Goal: Contribute content: Add original content to the website for others to see

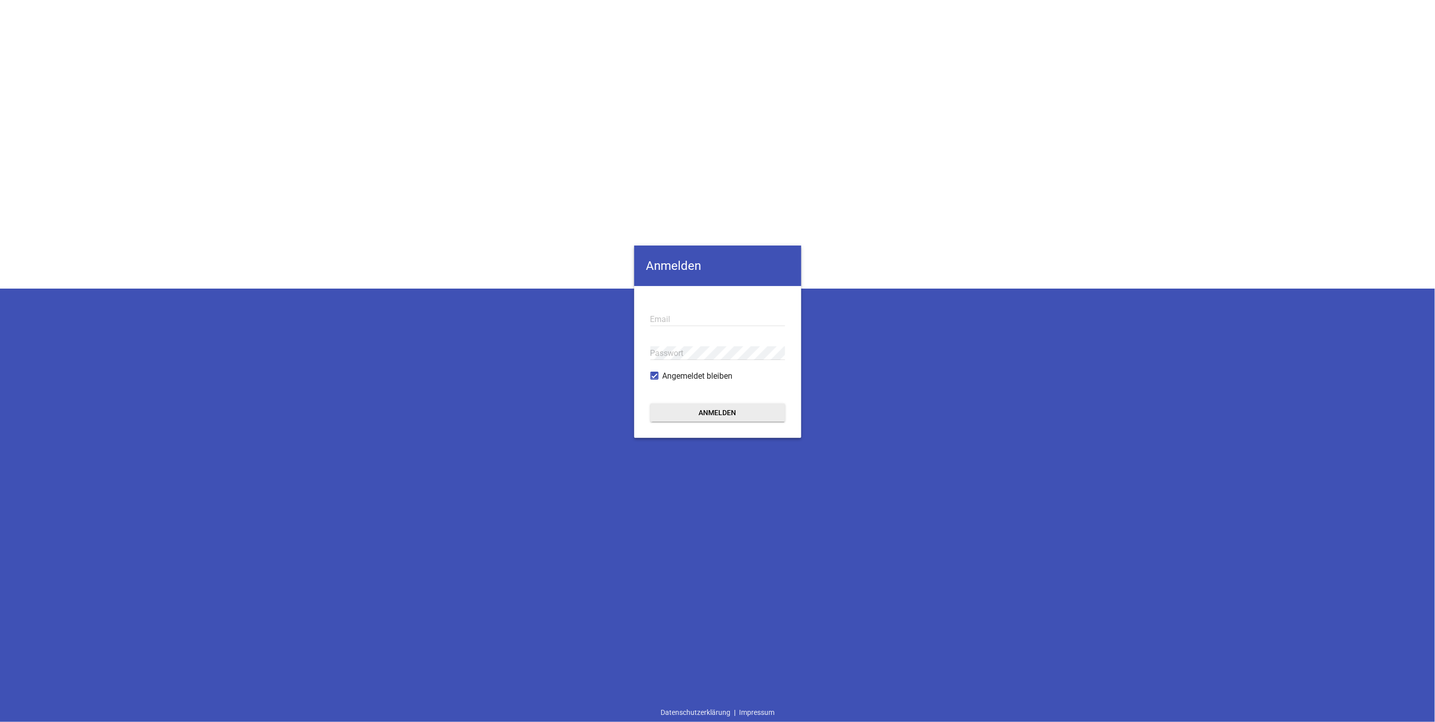
type input "[PERSON_NAME][EMAIL_ADDRESS][DOMAIN_NAME]"
click at [717, 406] on button "Anmelden" at bounding box center [717, 412] width 135 height 18
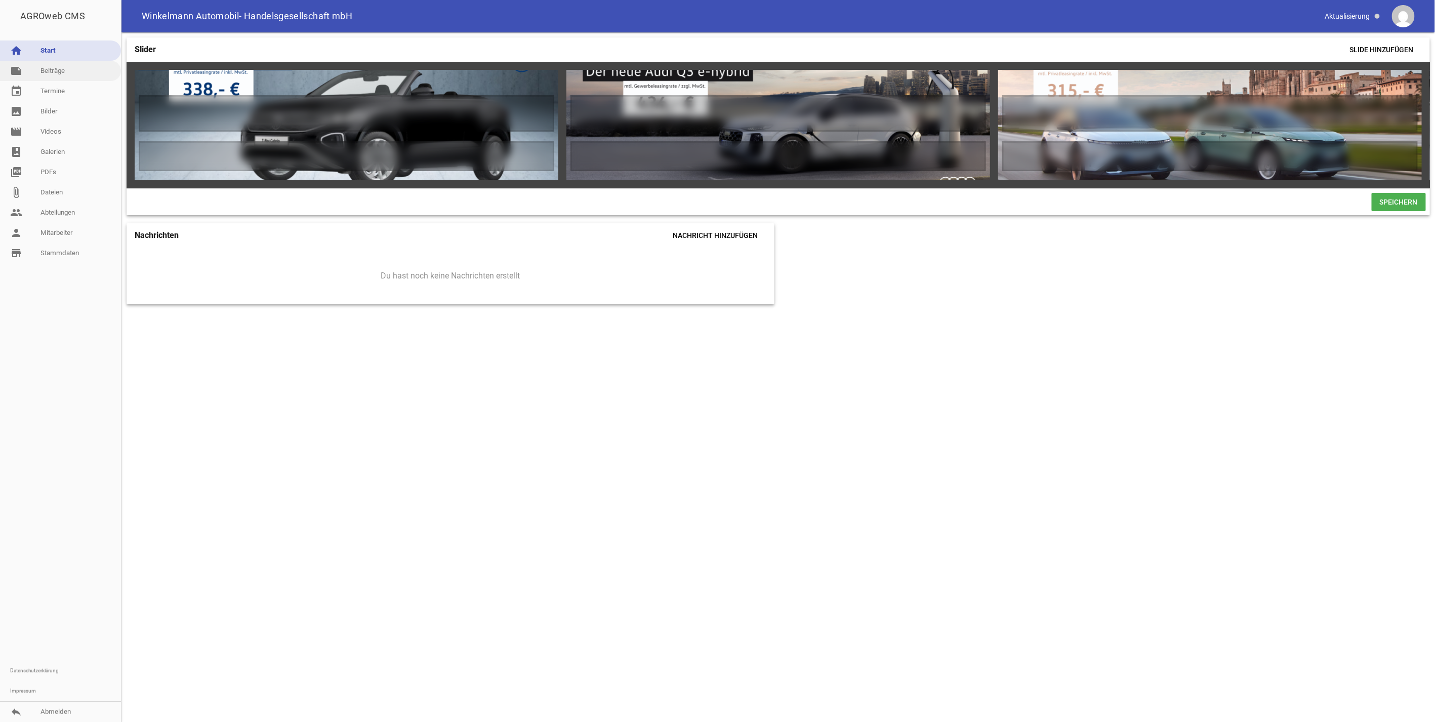
click at [56, 69] on link "note Beiträge" at bounding box center [60, 71] width 121 height 20
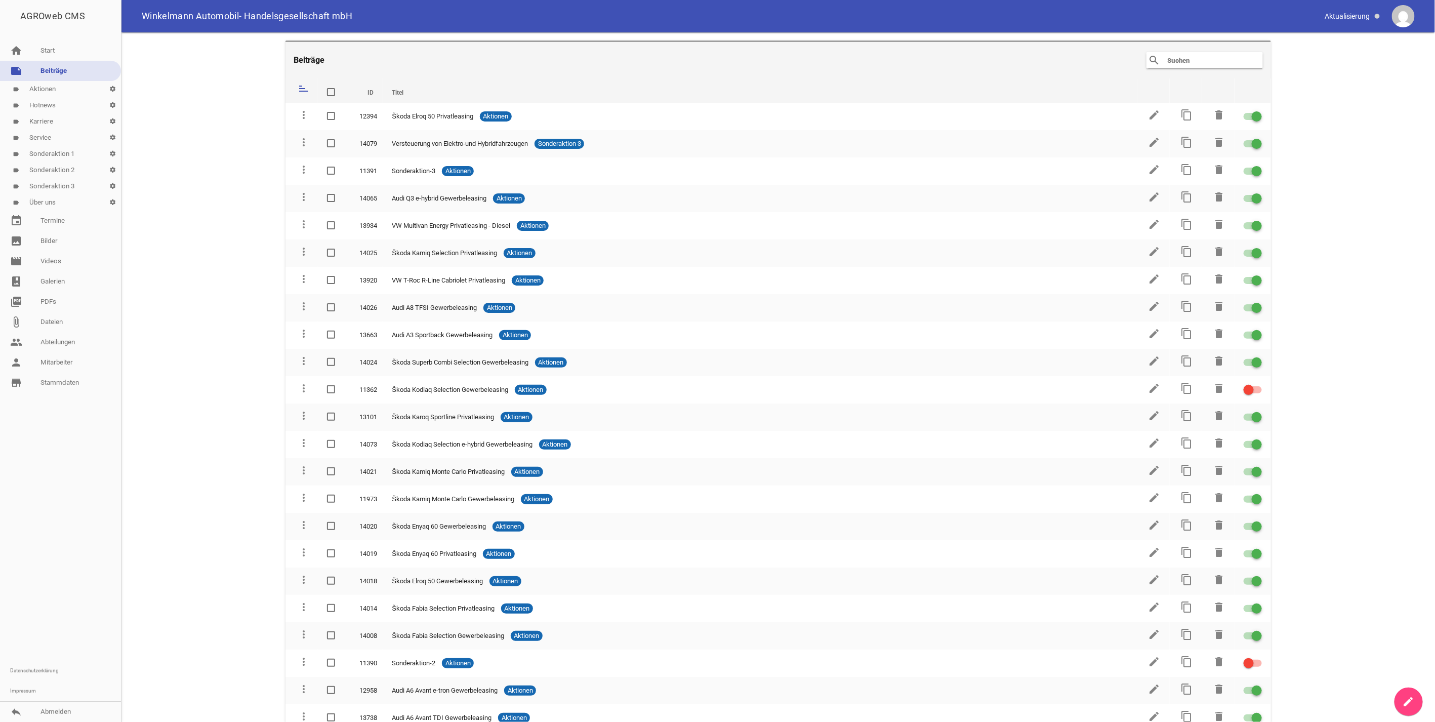
click at [1190, 57] on input "text" at bounding box center [1207, 60] width 81 height 12
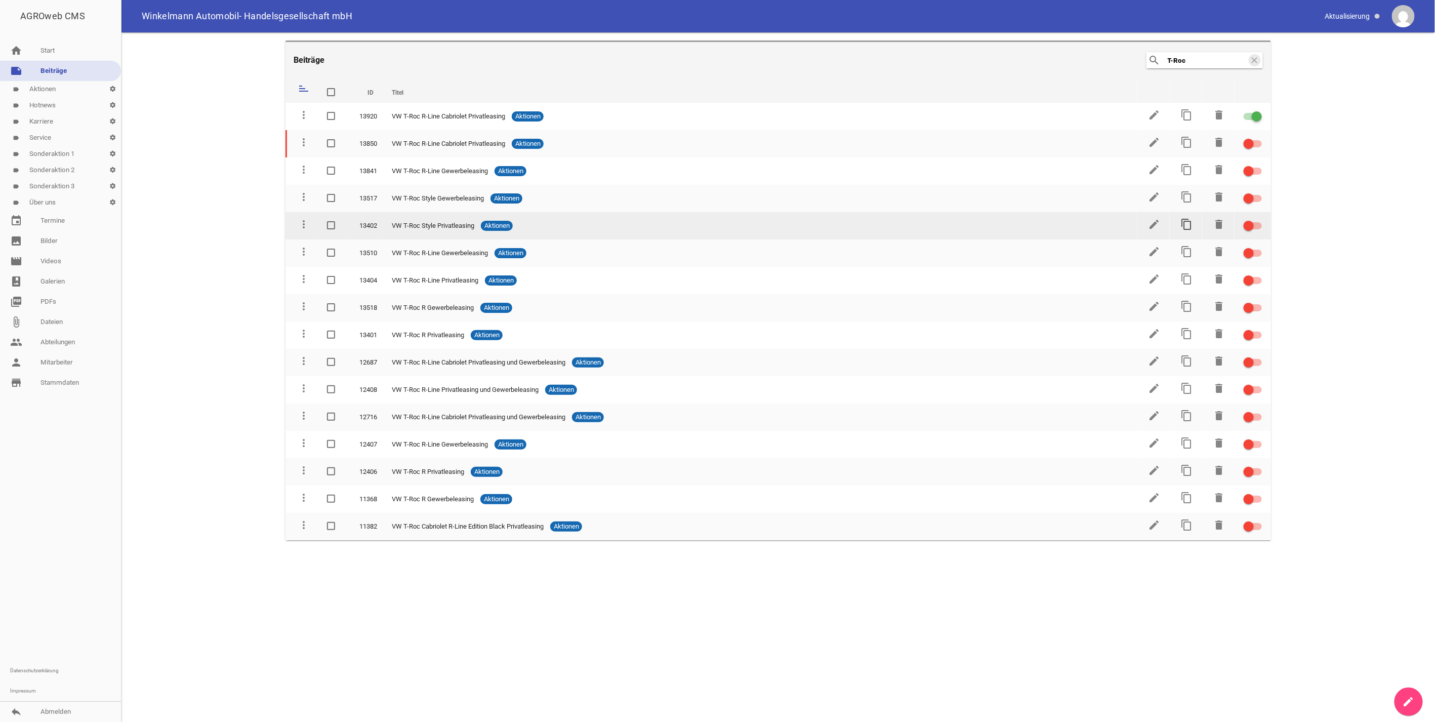
type input "T-Roc"
click at [1185, 219] on icon "content_copy" at bounding box center [1187, 224] width 12 height 12
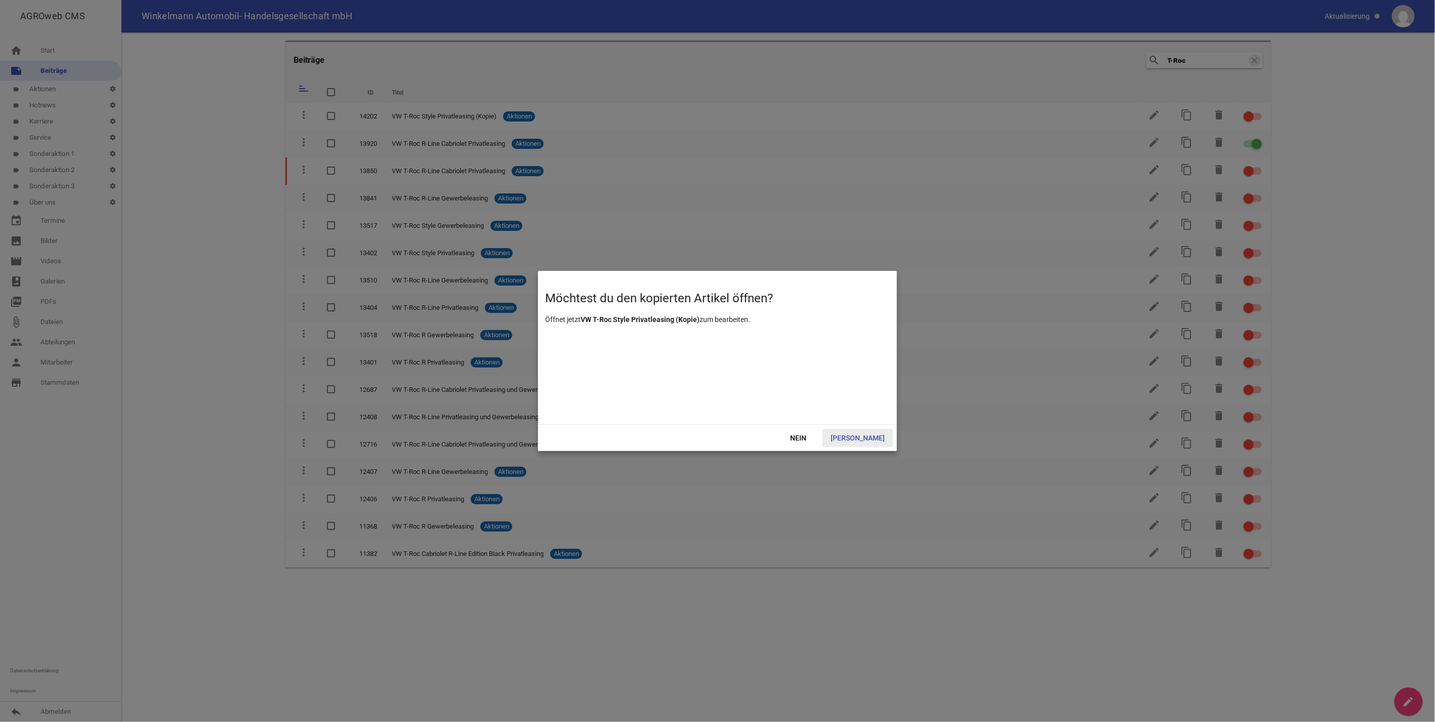
click at [873, 430] on span "[PERSON_NAME]" at bounding box center [858, 438] width 70 height 18
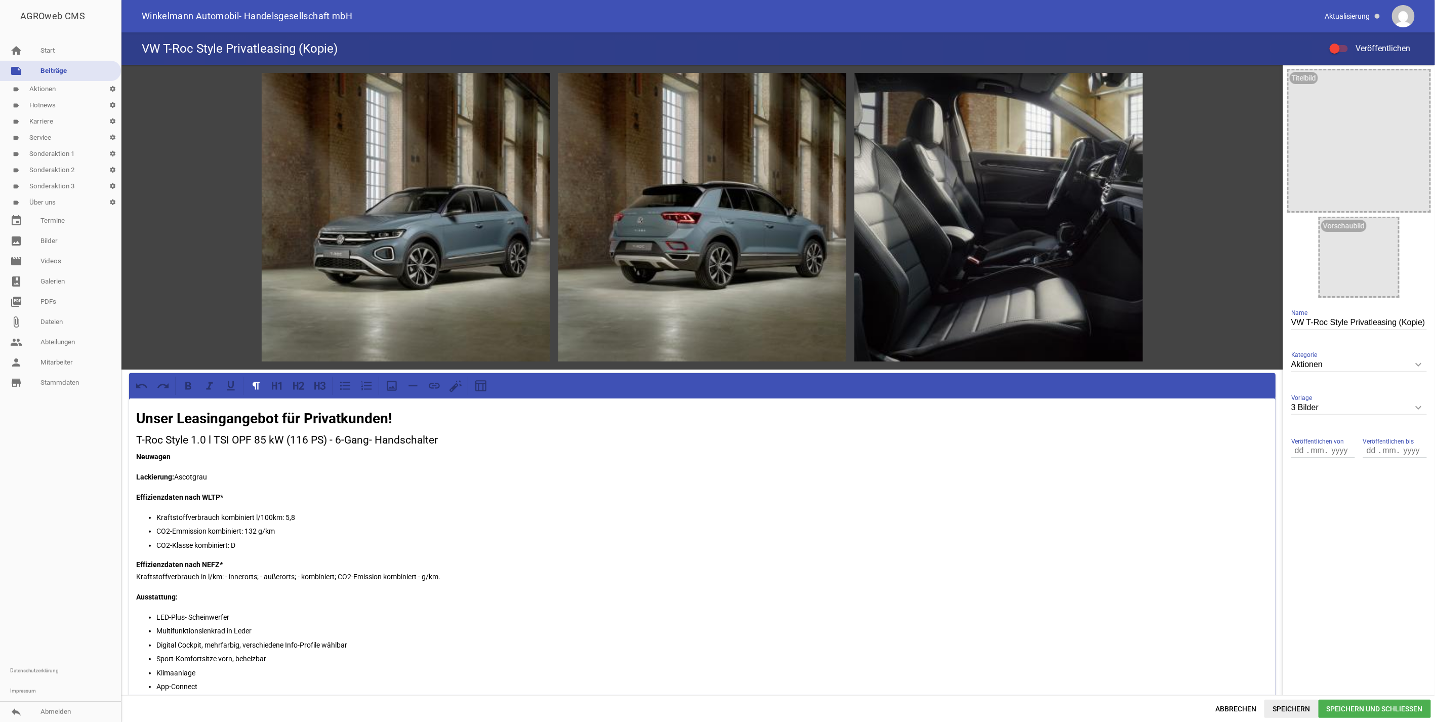
click at [1306, 711] on span "Speichern" at bounding box center [1291, 709] width 54 height 18
click at [1329, 323] on input "VW T-Roc Style Privatleasing (Kopie)" at bounding box center [1359, 323] width 136 height 14
click at [1326, 322] on input "VW T-Roc Style Privatleasing (Kopie)" at bounding box center [1359, 323] width 136 height 14
click at [1364, 316] on input "VW T-Roc Style Privatleasing (Kopie)" at bounding box center [1359, 323] width 136 height 14
drag, startPoint x: 1392, startPoint y: 322, endPoint x: 1433, endPoint y: 323, distance: 40.5
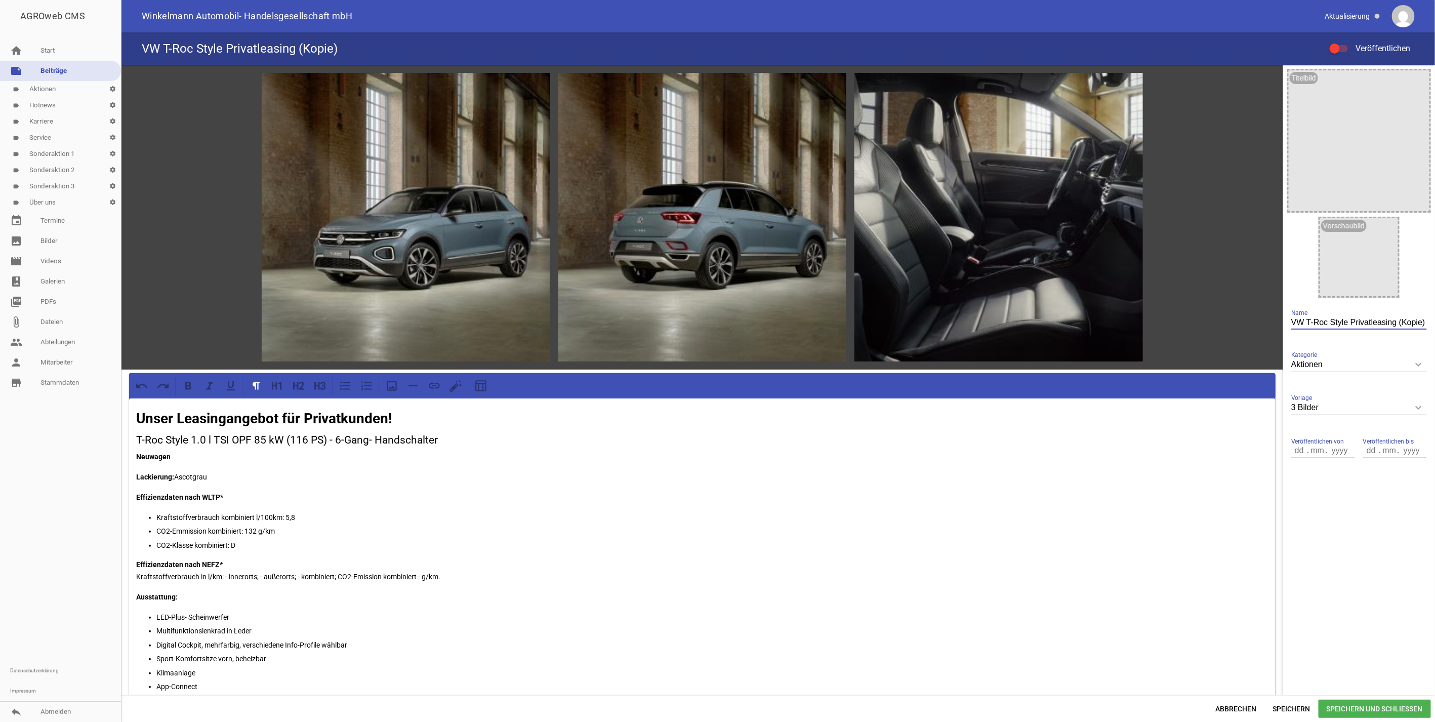
click at [1433, 323] on div "games image games image games image Unser Leasingangebot für Privatkunden! T-Ro…" at bounding box center [778, 380] width 1314 height 630
drag, startPoint x: 1325, startPoint y: 322, endPoint x: 1344, endPoint y: 321, distance: 19.2
click at [1344, 321] on input "VW T-Roc Style Privatleasing" at bounding box center [1359, 323] width 136 height 14
type input "VW T-Roc Life Privatleasing"
drag, startPoint x: 166, startPoint y: 437, endPoint x: 187, endPoint y: 437, distance: 21.3
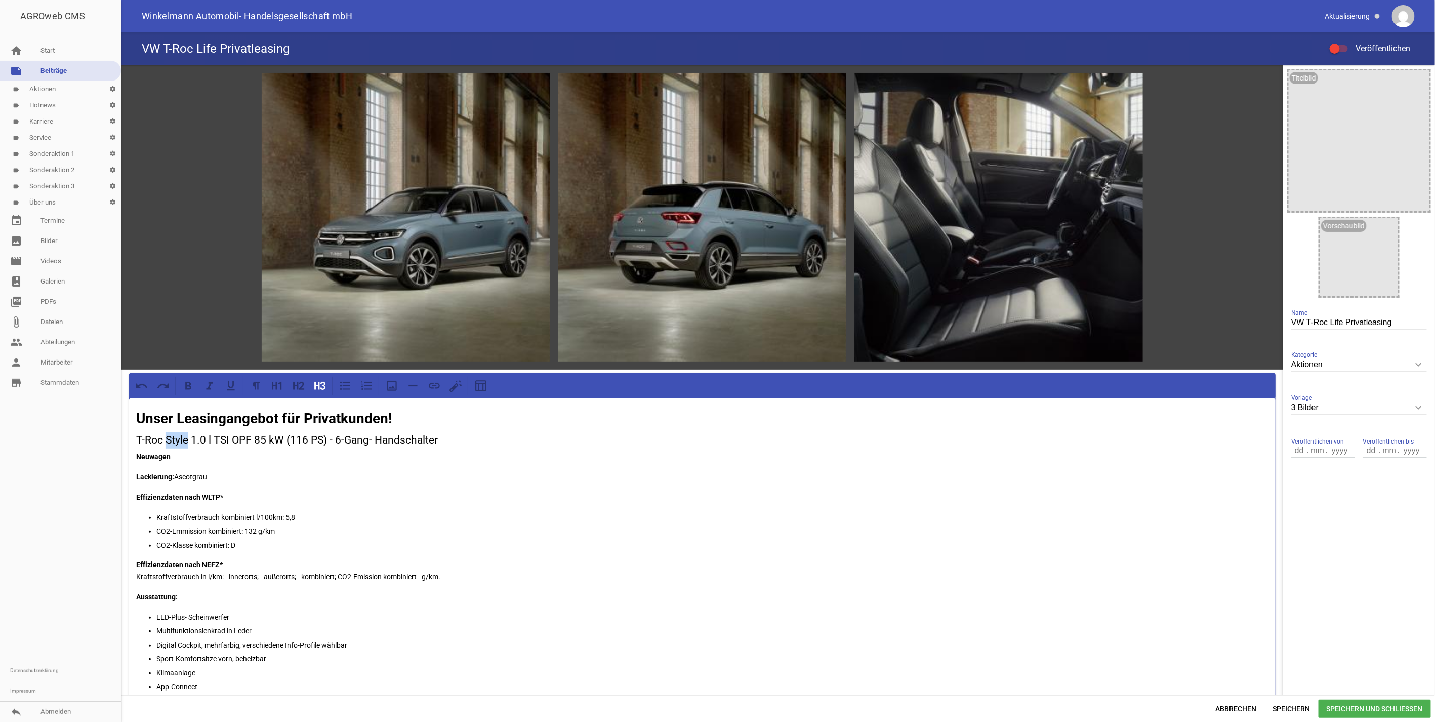
click at [187, 437] on h3 "T-Roc Style 1.0 l TSI OPF 85 kW (116 PS) - 6-Gang- Handschalter" at bounding box center [702, 440] width 1132 height 16
drag, startPoint x: 210, startPoint y: 475, endPoint x: 176, endPoint y: 477, distance: 34.0
click at [176, 477] on p "Lackierung: Ascotgrau" at bounding box center [702, 477] width 1132 height 12
click at [274, 489] on div "Unser Leasingangebot für Privatkunden! T-Roc Life 1.0 l TSI OPF 85 kW (116 PS) …" at bounding box center [702, 729] width 1146 height 662
click at [310, 514] on p "Kraftstoffverbrauch kombiniert l/100km: 5,8" at bounding box center [712, 517] width 1112 height 12
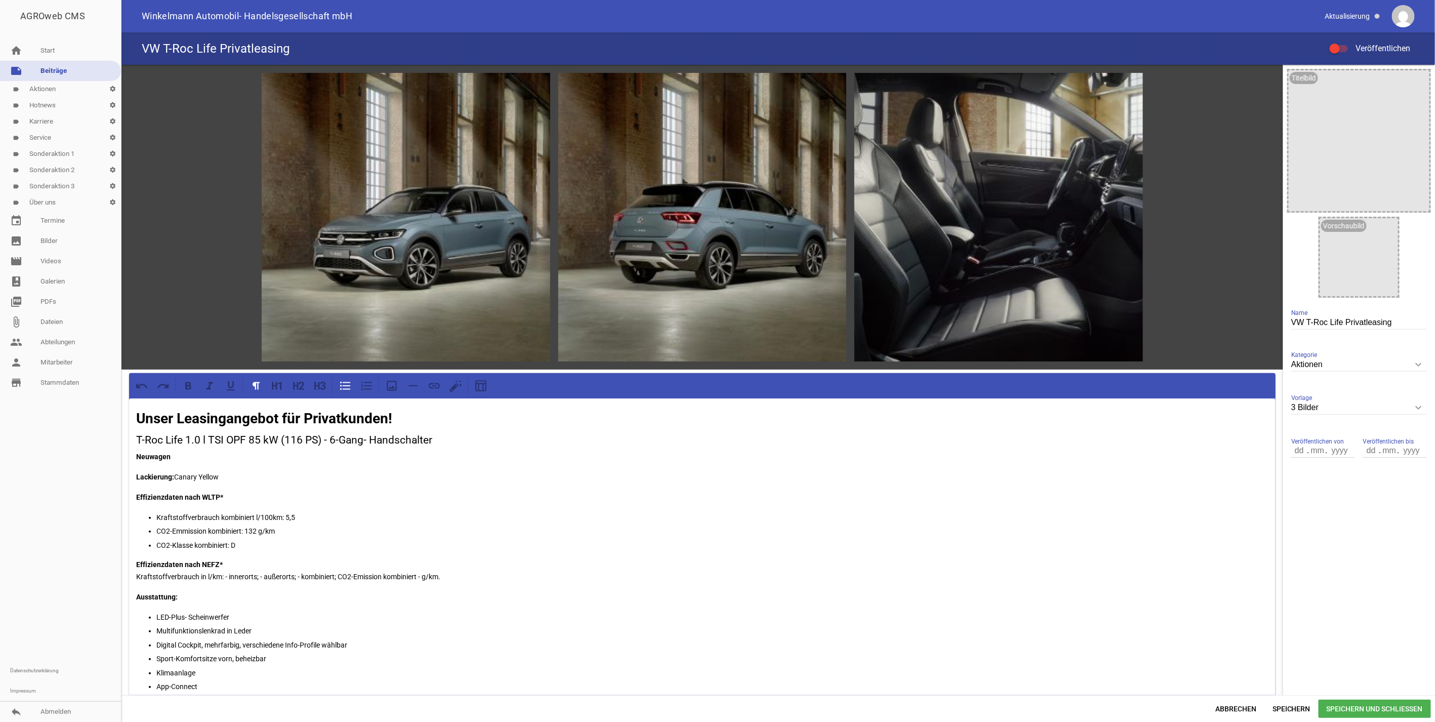
click at [256, 532] on p "CO2-Emmission kombiniert: 132 g/km" at bounding box center [712, 531] width 1112 height 12
click at [240, 545] on p "CO2-Klasse kombiniert: D" at bounding box center [712, 545] width 1112 height 12
click at [195, 437] on h3 "T-Roc Life 1.0 l TSI OPF 85 kW (116 PS) - 6-Gang- Handschalter" at bounding box center [702, 440] width 1132 height 16
click at [336, 439] on h3 "T-Roc Life 1.5 l eTSI OPF 85 kW (116 PS) - 6-Gang- Handschalter" at bounding box center [702, 440] width 1132 height 16
click at [1293, 707] on span "Speichern" at bounding box center [1291, 709] width 54 height 18
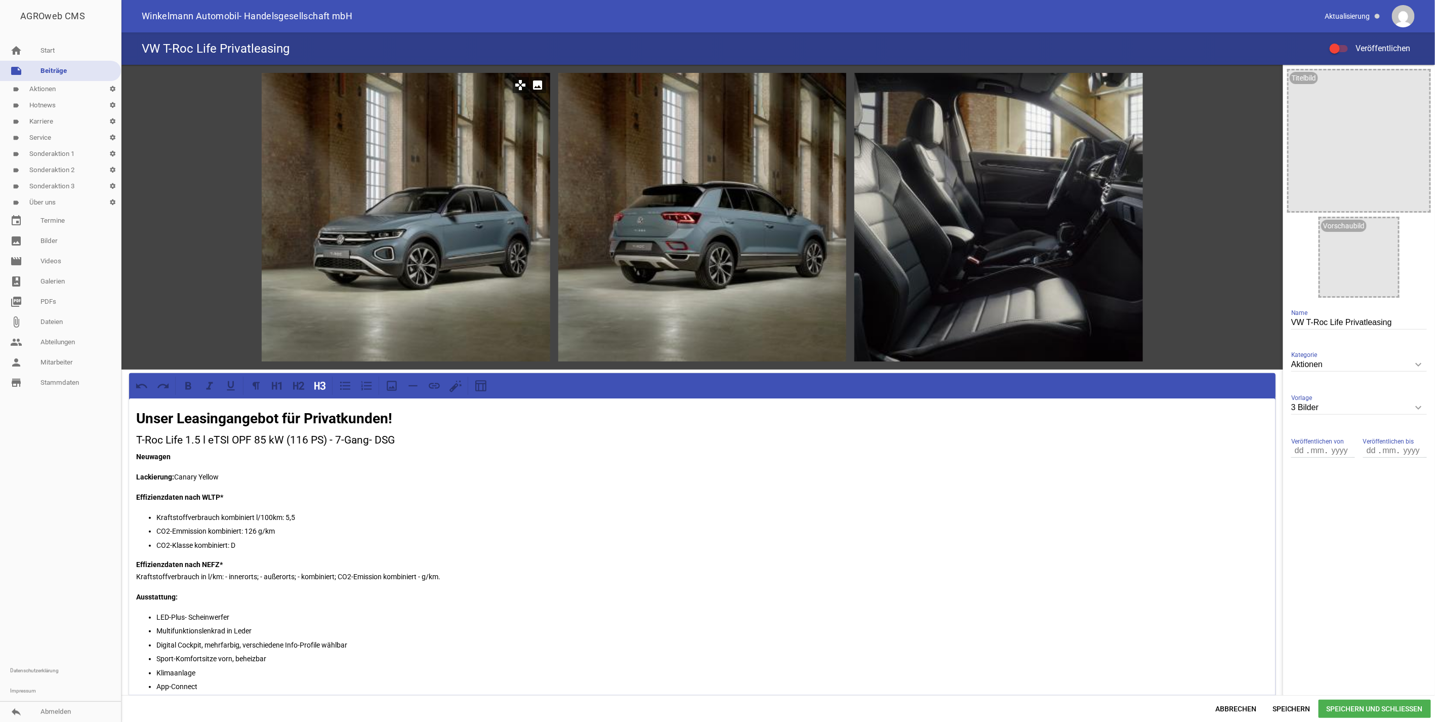
click at [537, 89] on icon "image" at bounding box center [538, 85] width 16 height 16
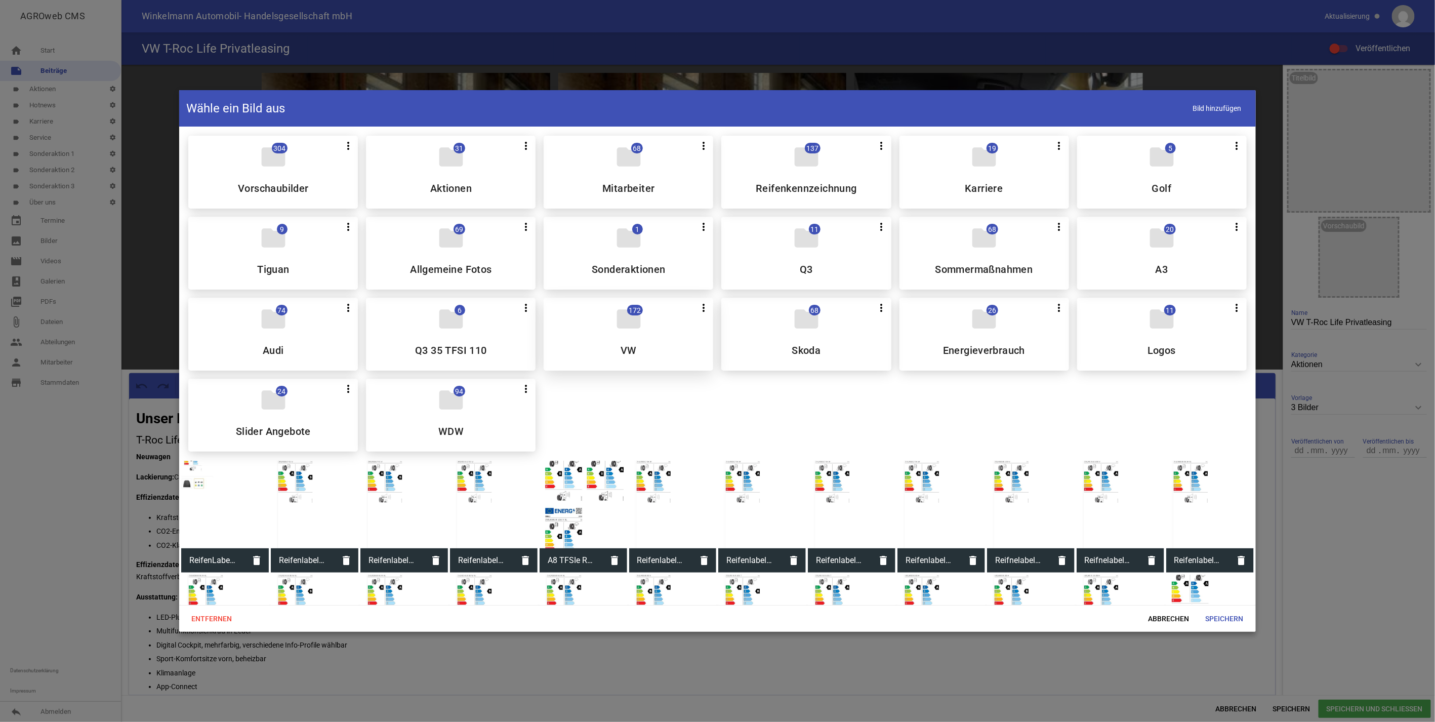
click at [670, 338] on div "folder 172 more_vert Teilen Bearbeiten Löschen VW" at bounding box center [629, 334] width 170 height 73
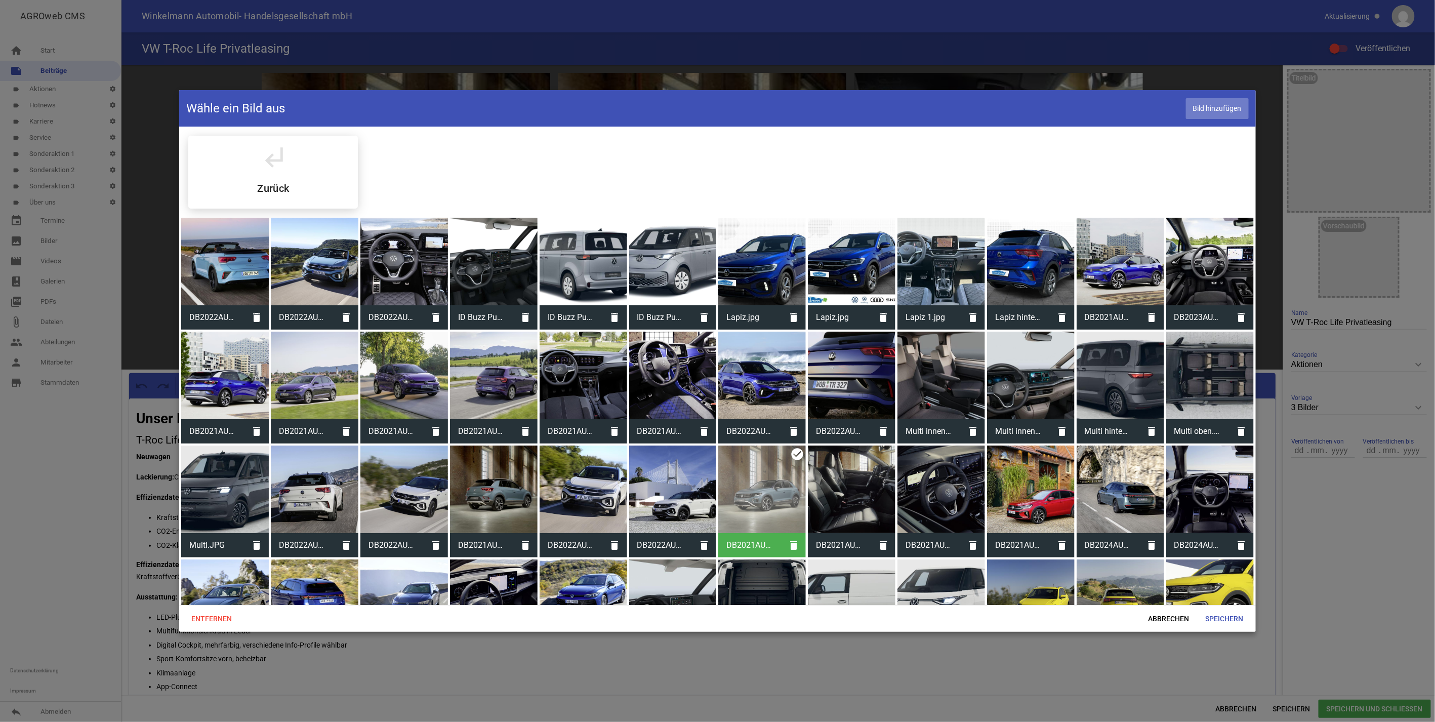
click at [1233, 105] on span "Bild hinzufügen" at bounding box center [1217, 108] width 63 height 21
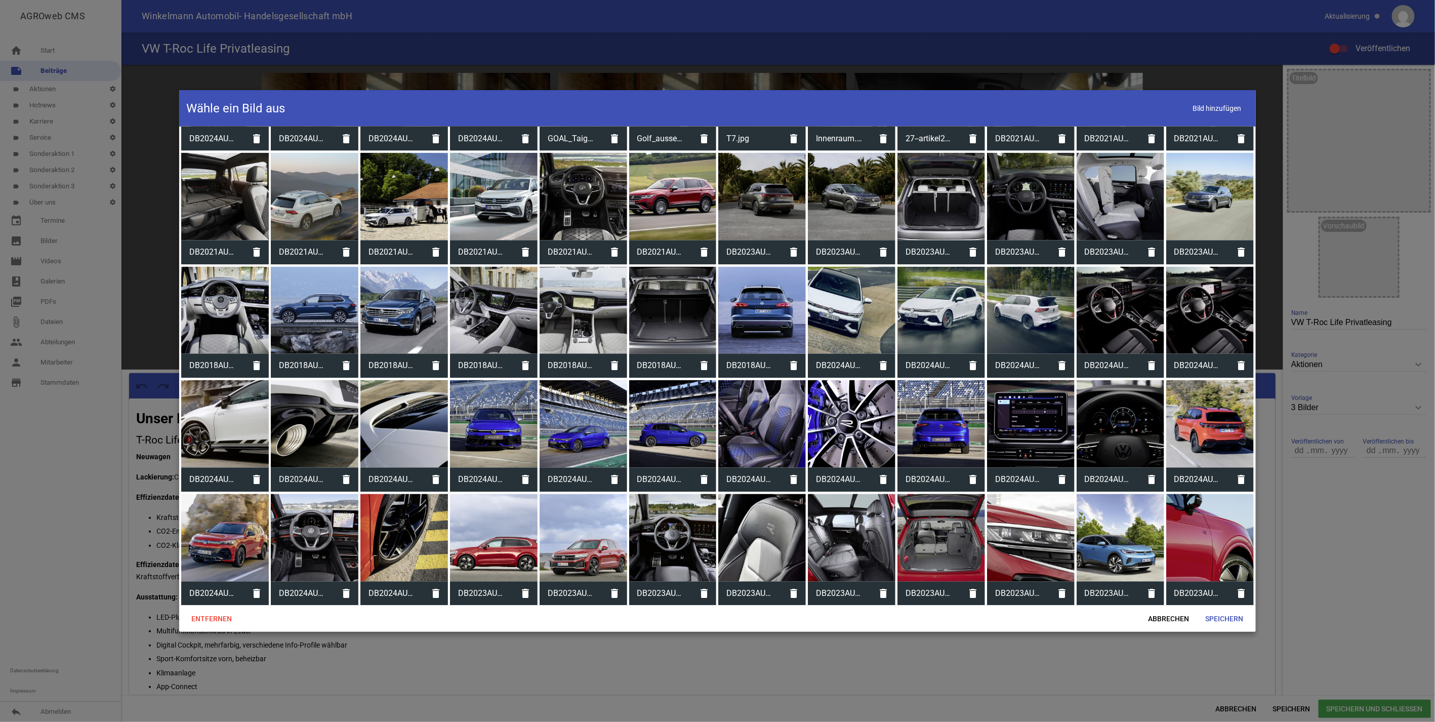
scroll to position [1314, 0]
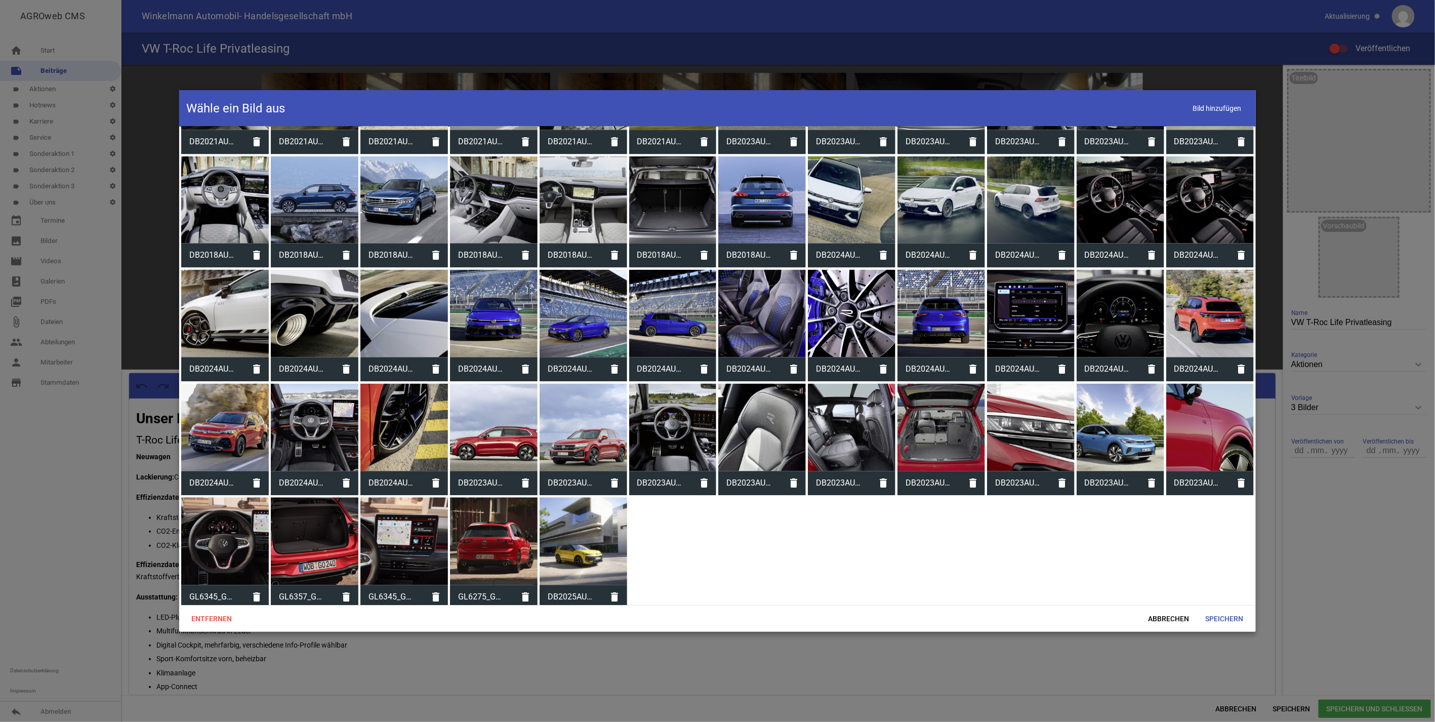
click at [589, 522] on div at bounding box center [584, 542] width 88 height 88
click at [1232, 617] on span "Speichern" at bounding box center [1225, 618] width 54 height 18
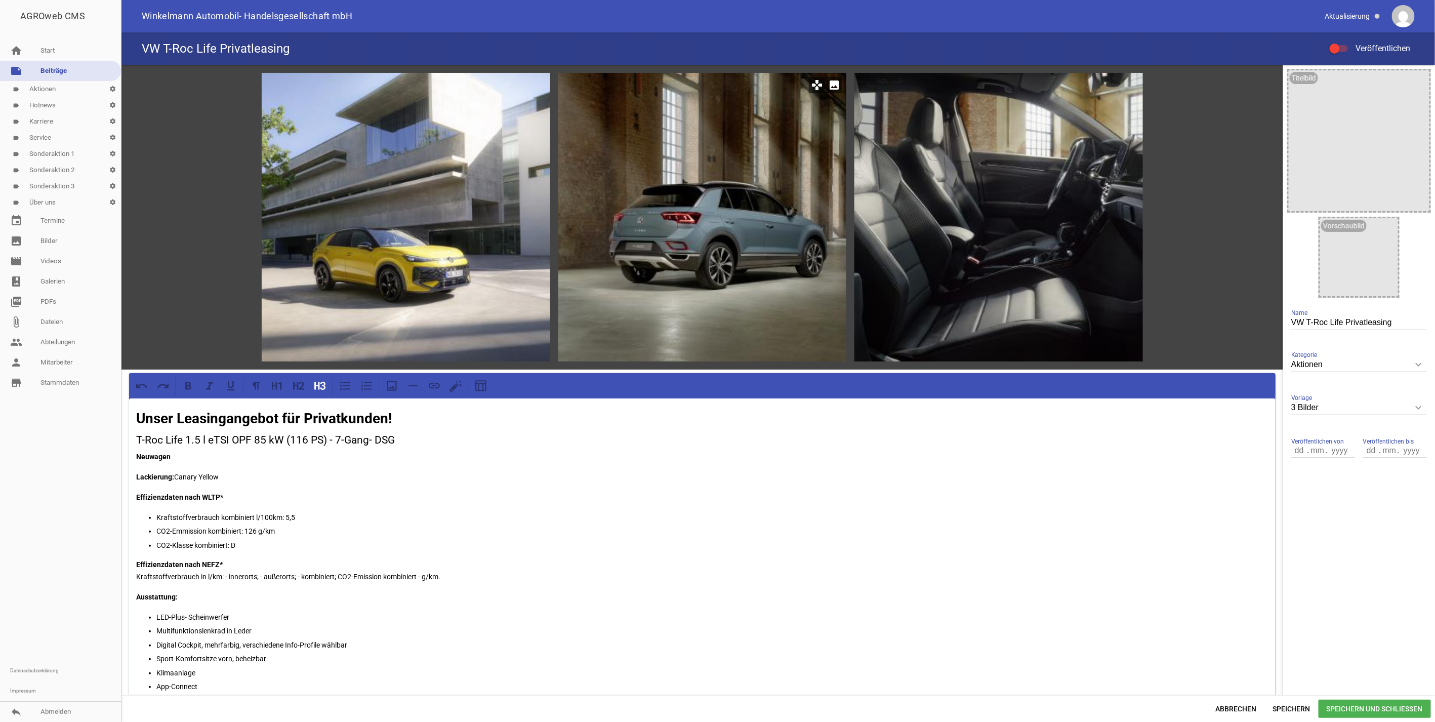
click at [829, 87] on icon "image" at bounding box center [834, 85] width 16 height 16
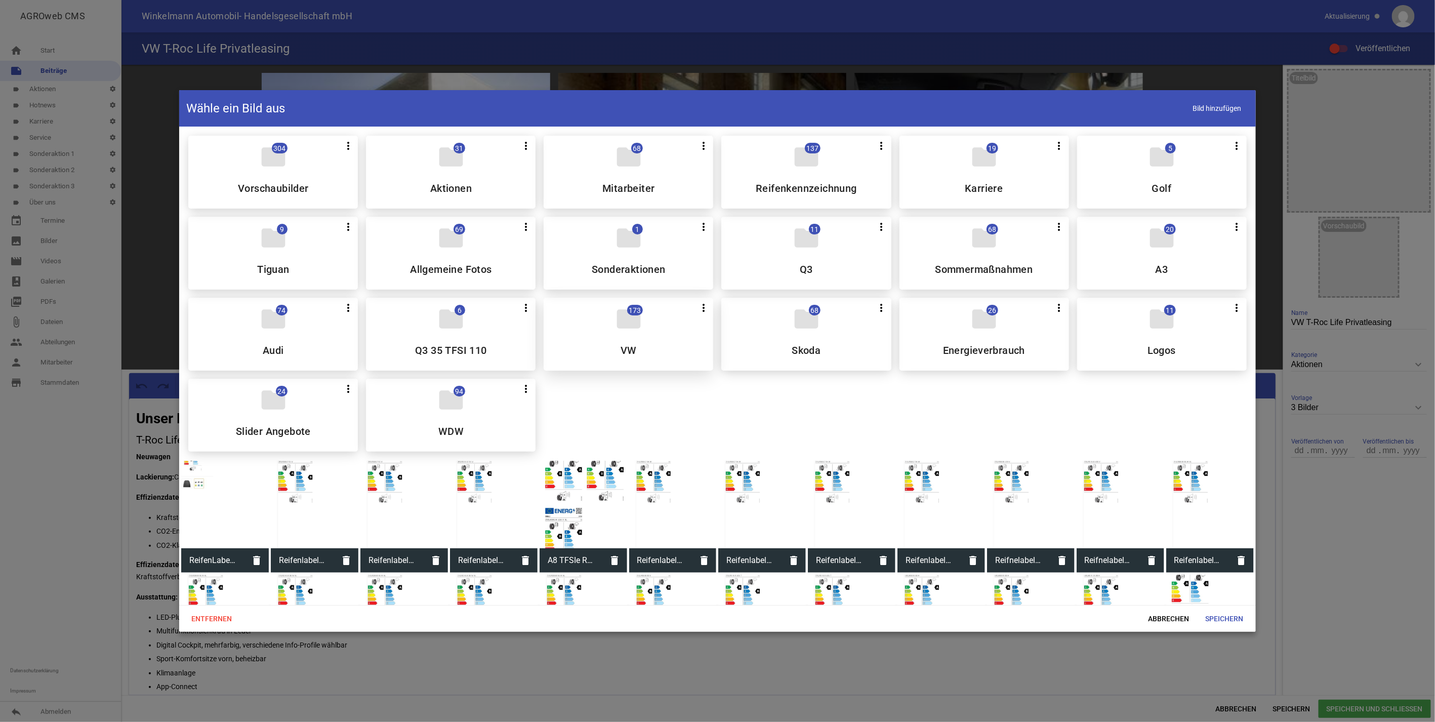
click at [642, 337] on div "folder 173 more_vert Teilen Bearbeiten Löschen VW" at bounding box center [629, 334] width 170 height 73
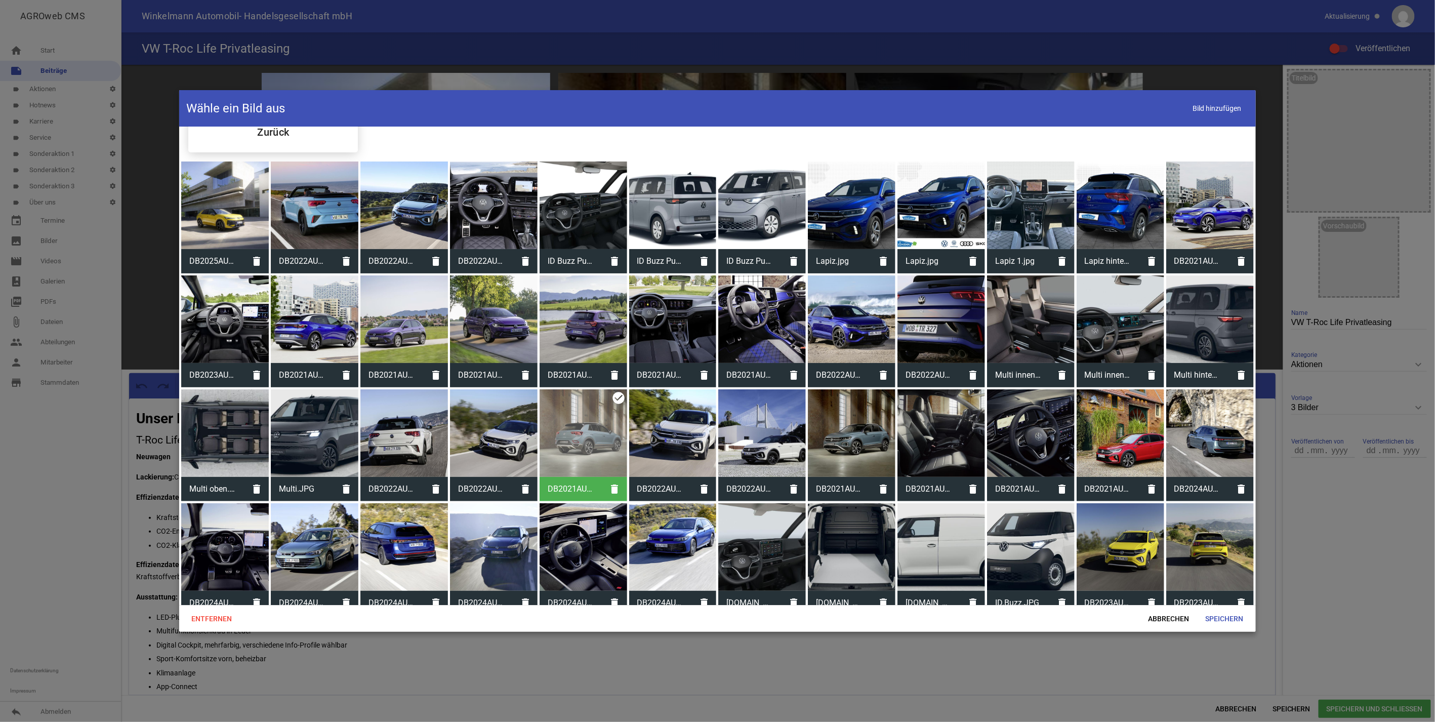
scroll to position [0, 0]
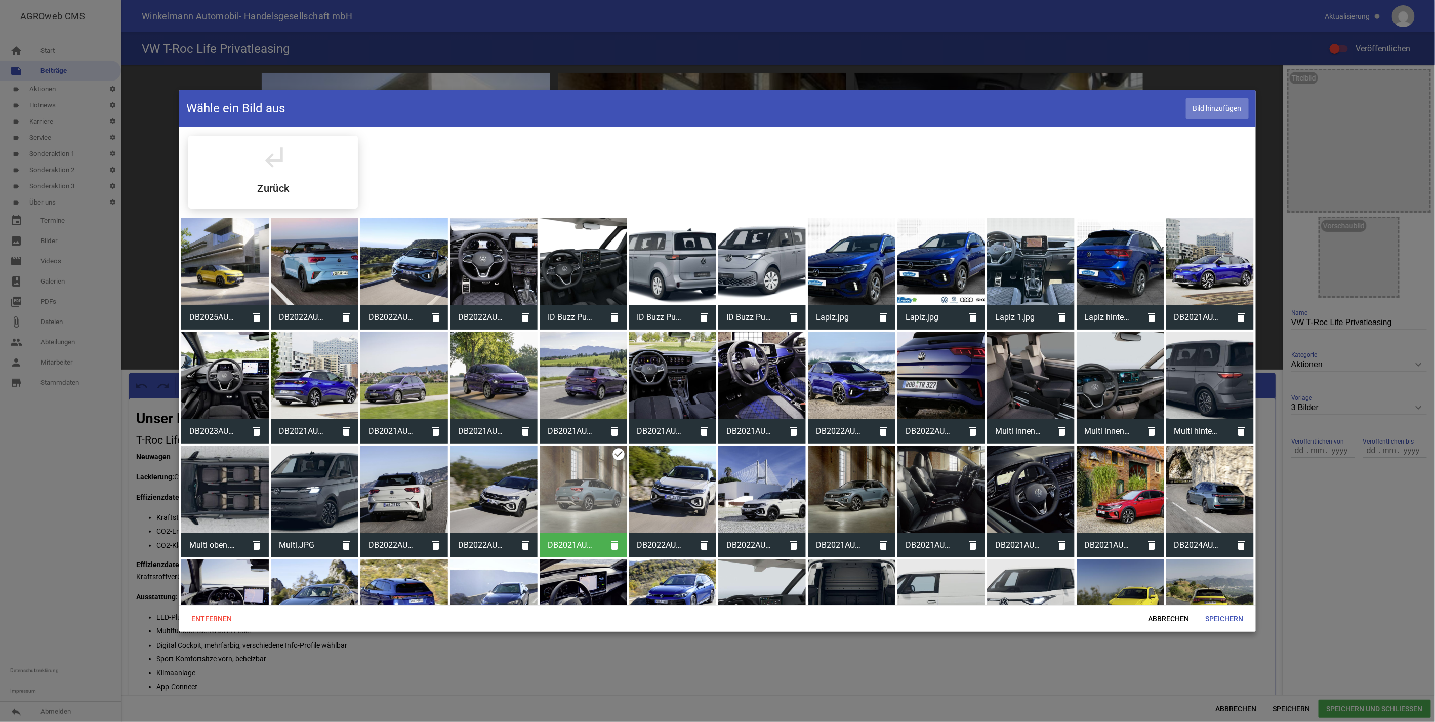
click at [1223, 108] on span "Bild hinzufügen" at bounding box center [1217, 108] width 63 height 21
click at [1209, 105] on span "Bild hinzufügen" at bounding box center [1217, 108] width 63 height 21
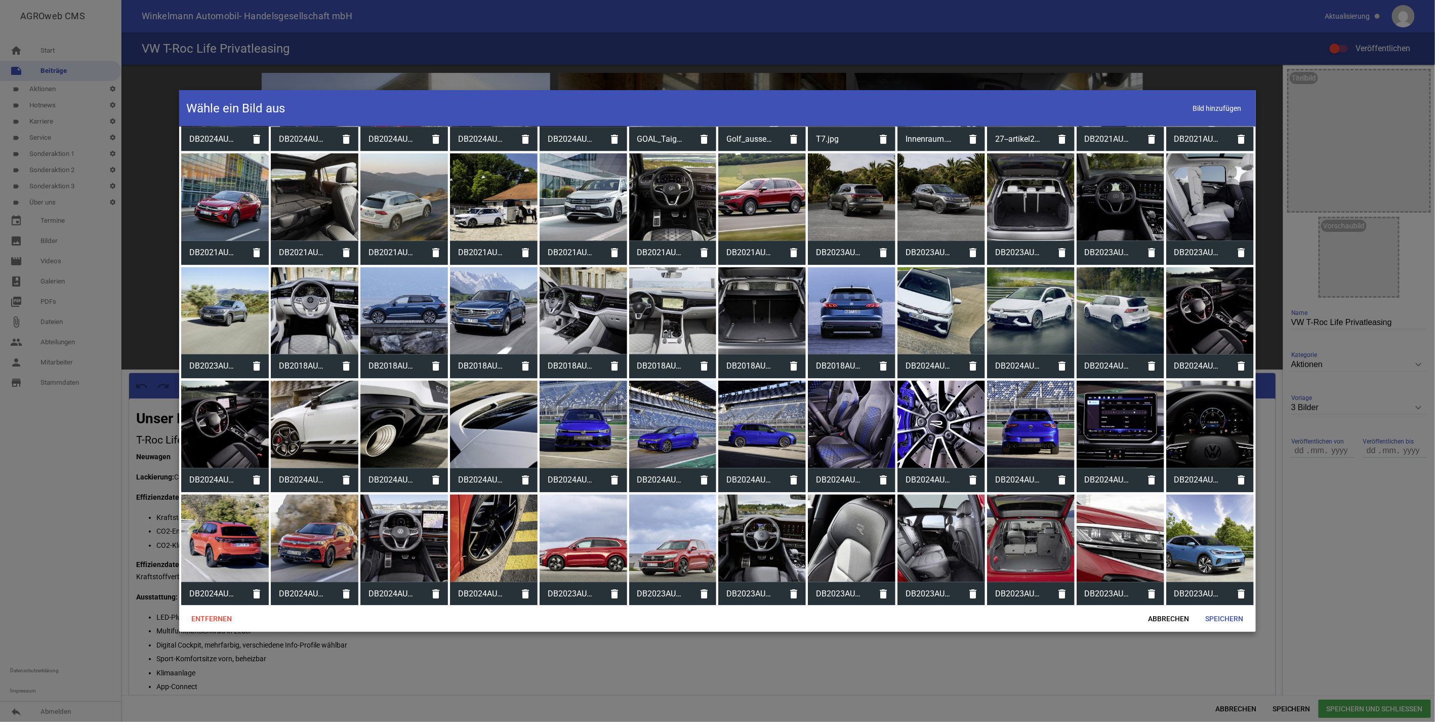
scroll to position [1314, 0]
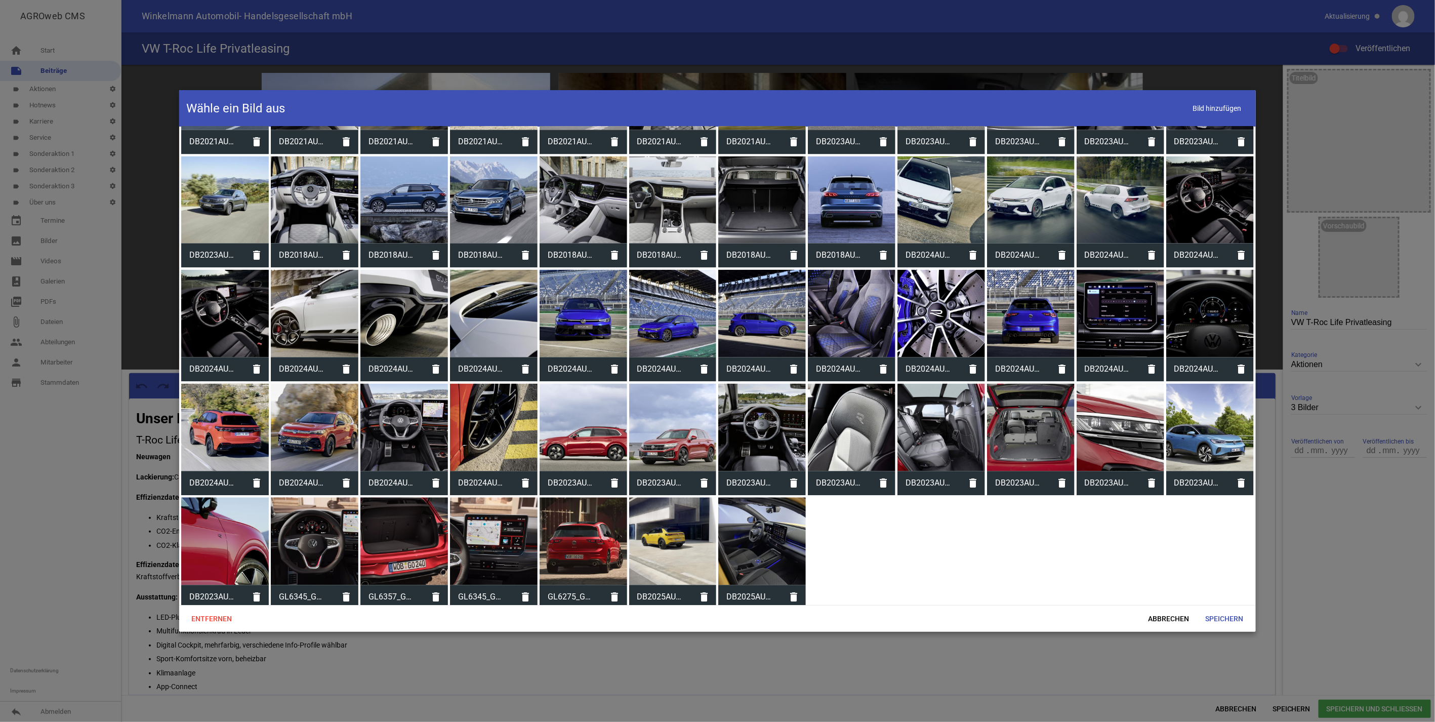
click at [674, 540] on div at bounding box center [673, 542] width 88 height 88
click at [1229, 615] on span "Speichern" at bounding box center [1225, 618] width 54 height 18
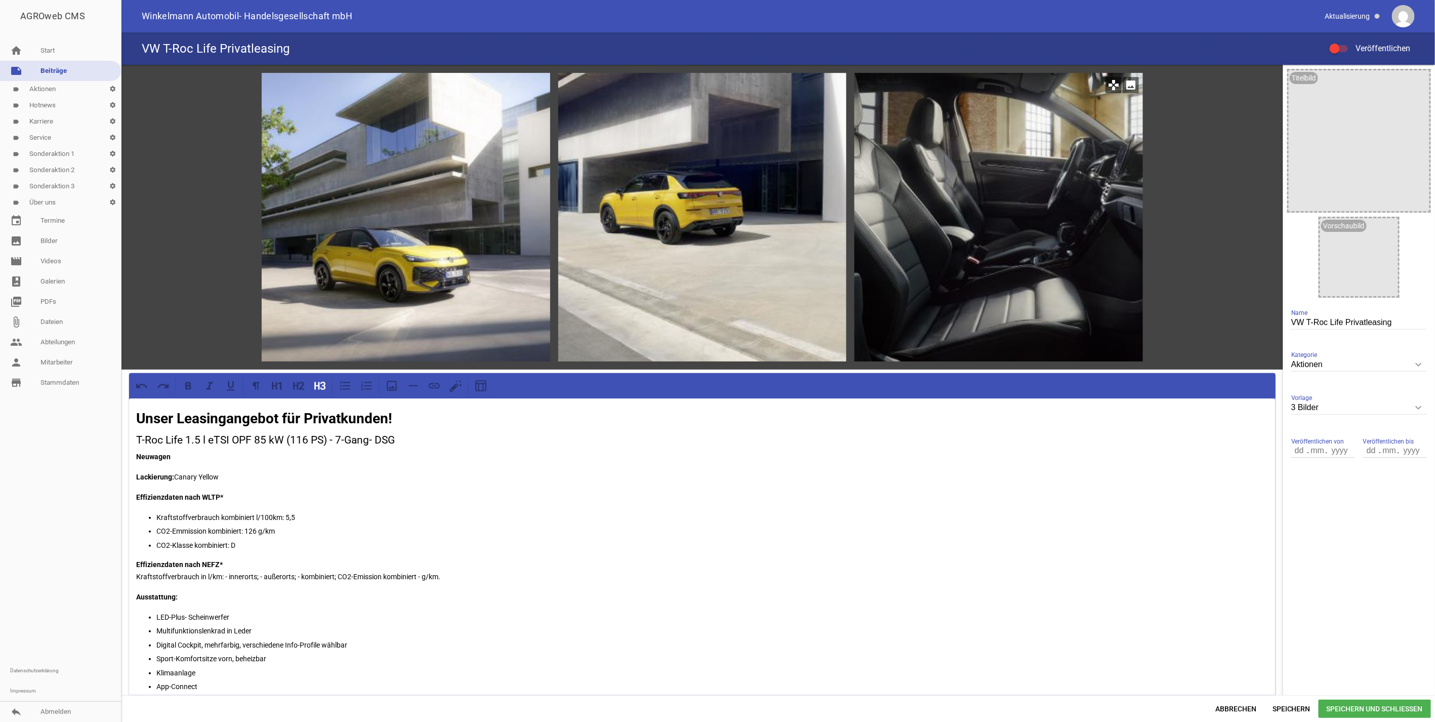
click at [1126, 82] on icon "image" at bounding box center [1131, 85] width 16 height 16
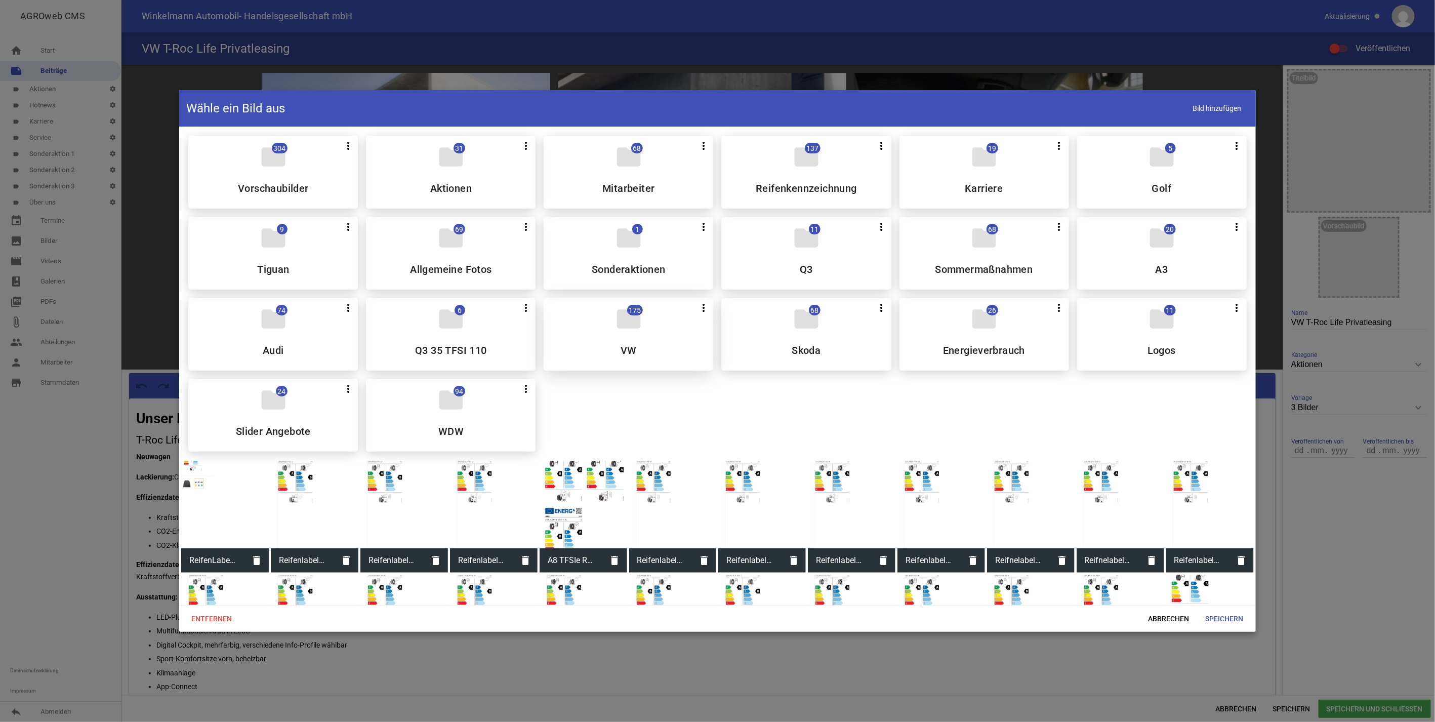
click at [662, 344] on div "folder 175 more_vert Teilen Bearbeiten Löschen VW" at bounding box center [629, 334] width 170 height 73
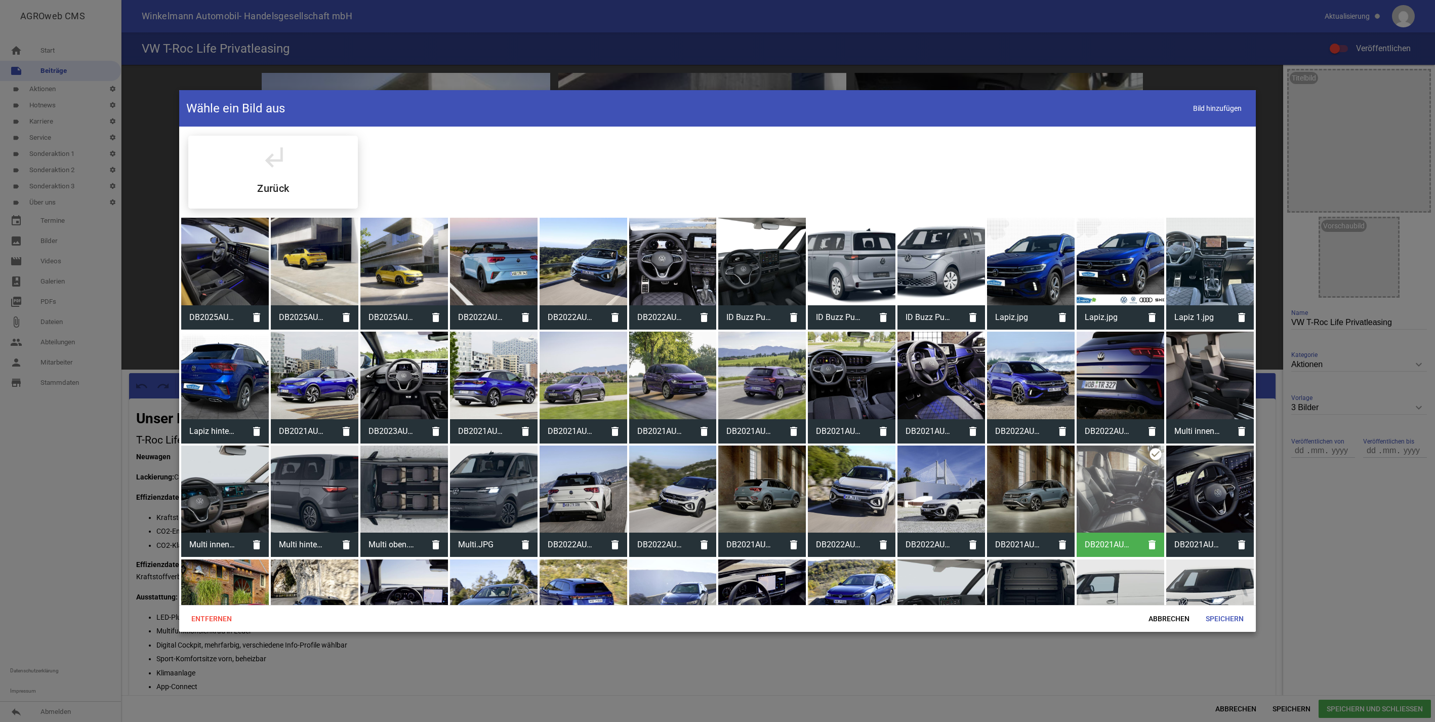
click at [241, 283] on div at bounding box center [225, 262] width 88 height 88
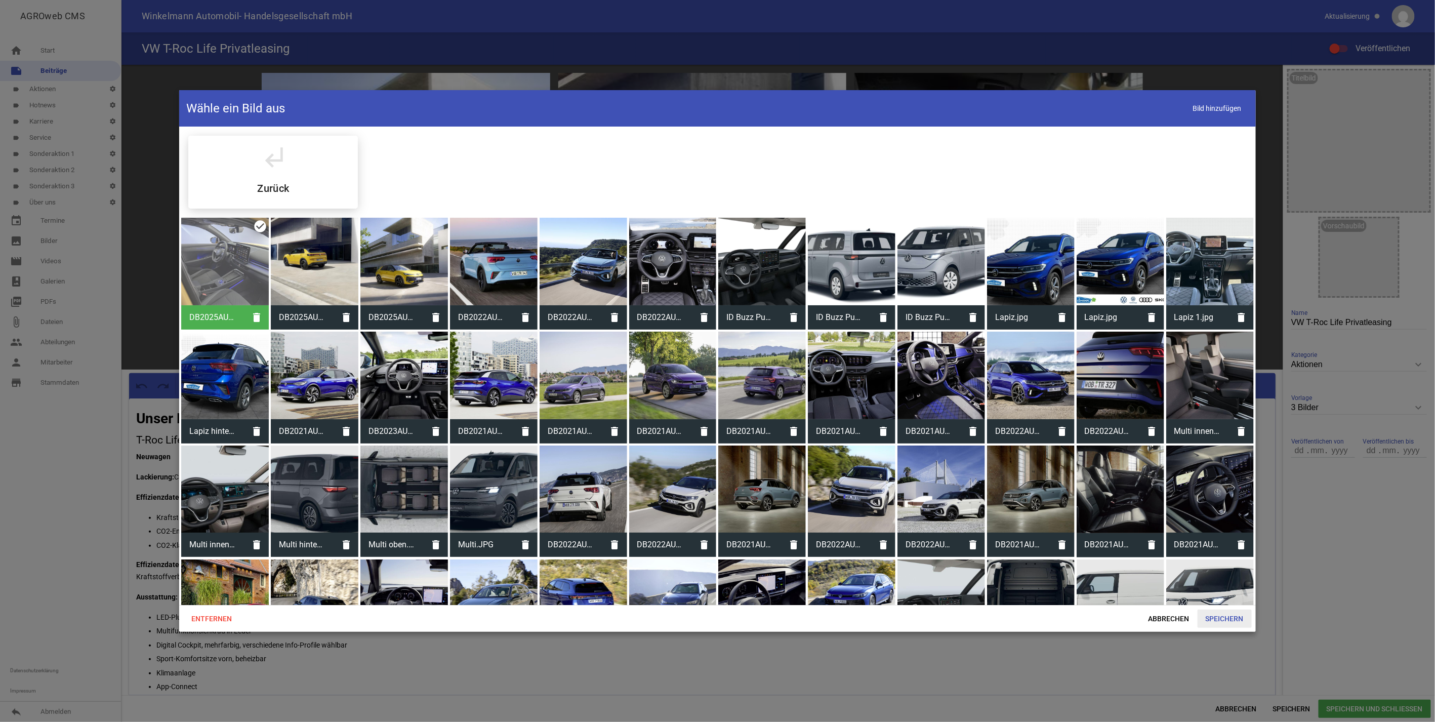
click at [1210, 617] on span "Speichern" at bounding box center [1225, 618] width 54 height 18
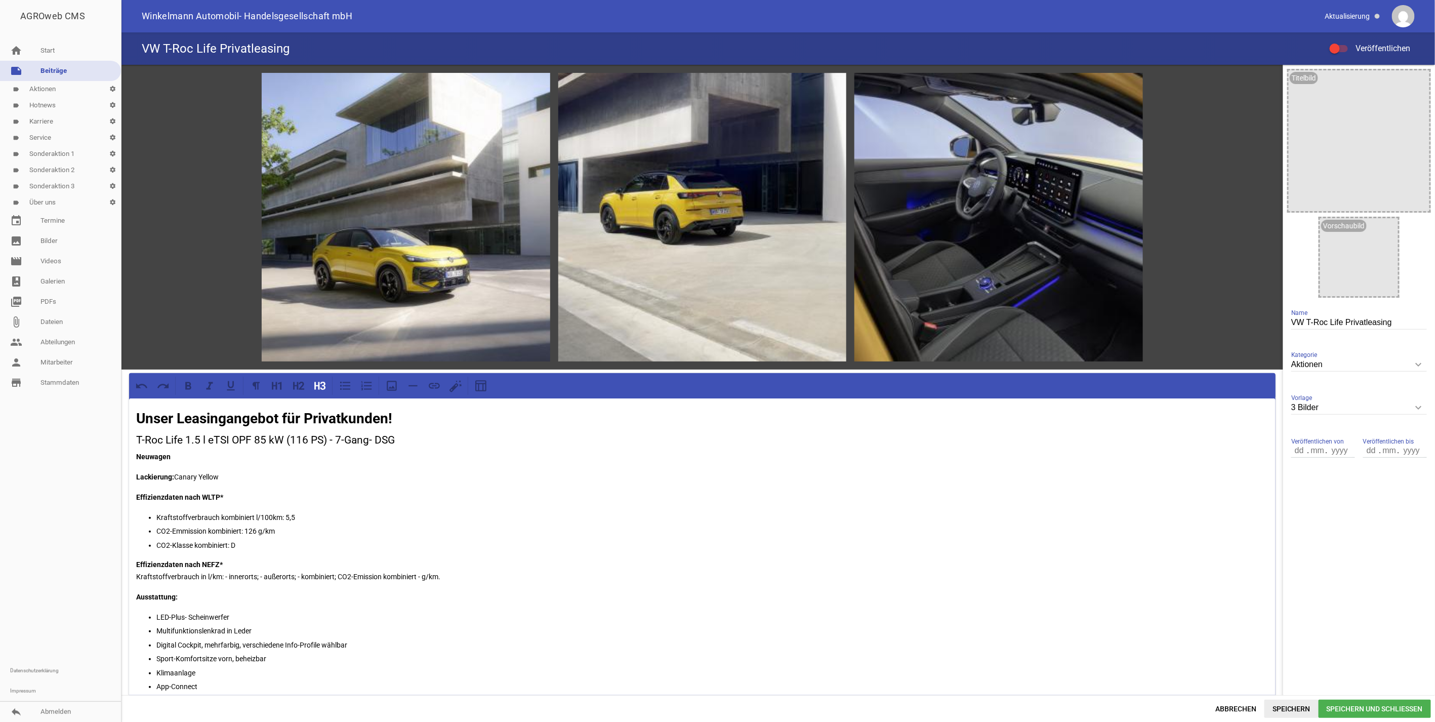
click at [1269, 711] on span "Speichern" at bounding box center [1291, 709] width 54 height 18
click at [301, 493] on p "Effizienzdaten nach WLTP*" at bounding box center [702, 497] width 1132 height 12
click at [299, 514] on p "Kraftstoffverbrauch kombiniert l/100km: 5,5" at bounding box center [712, 517] width 1112 height 12
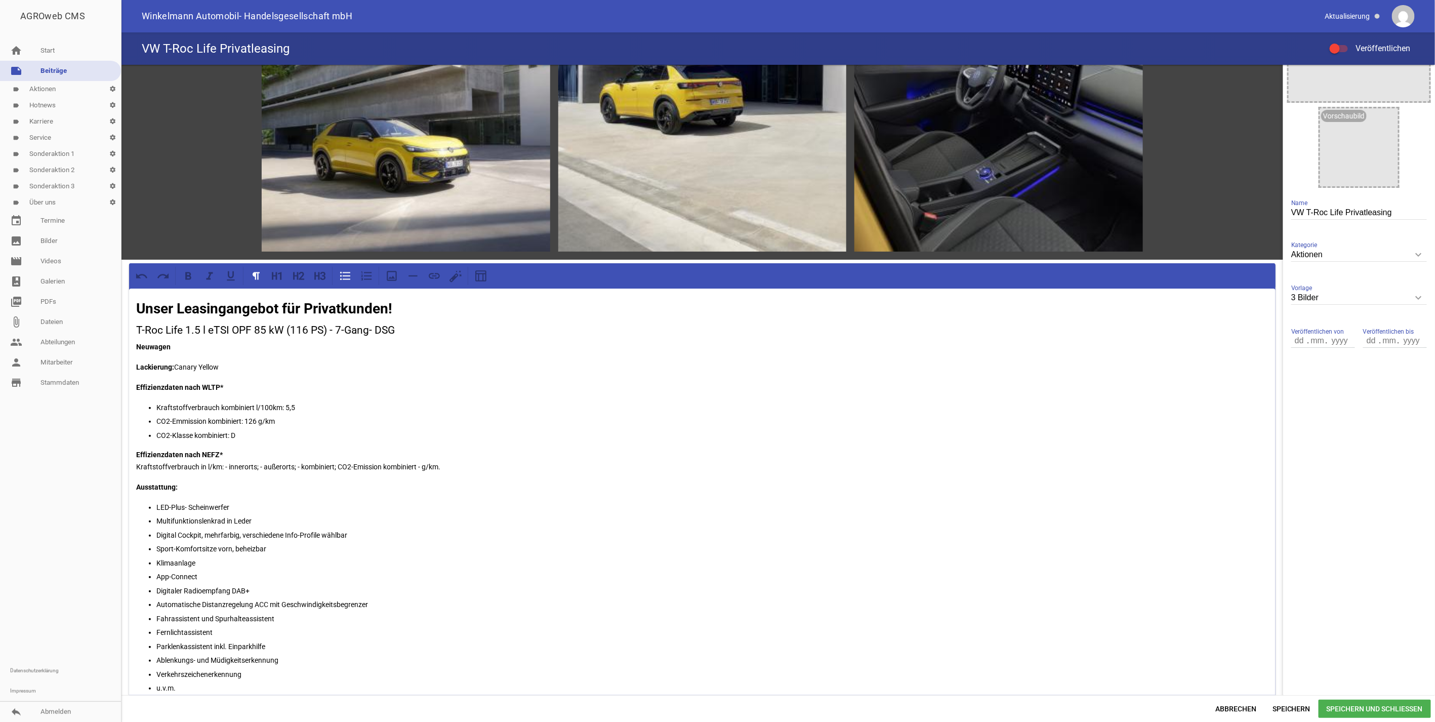
scroll to position [112, 0]
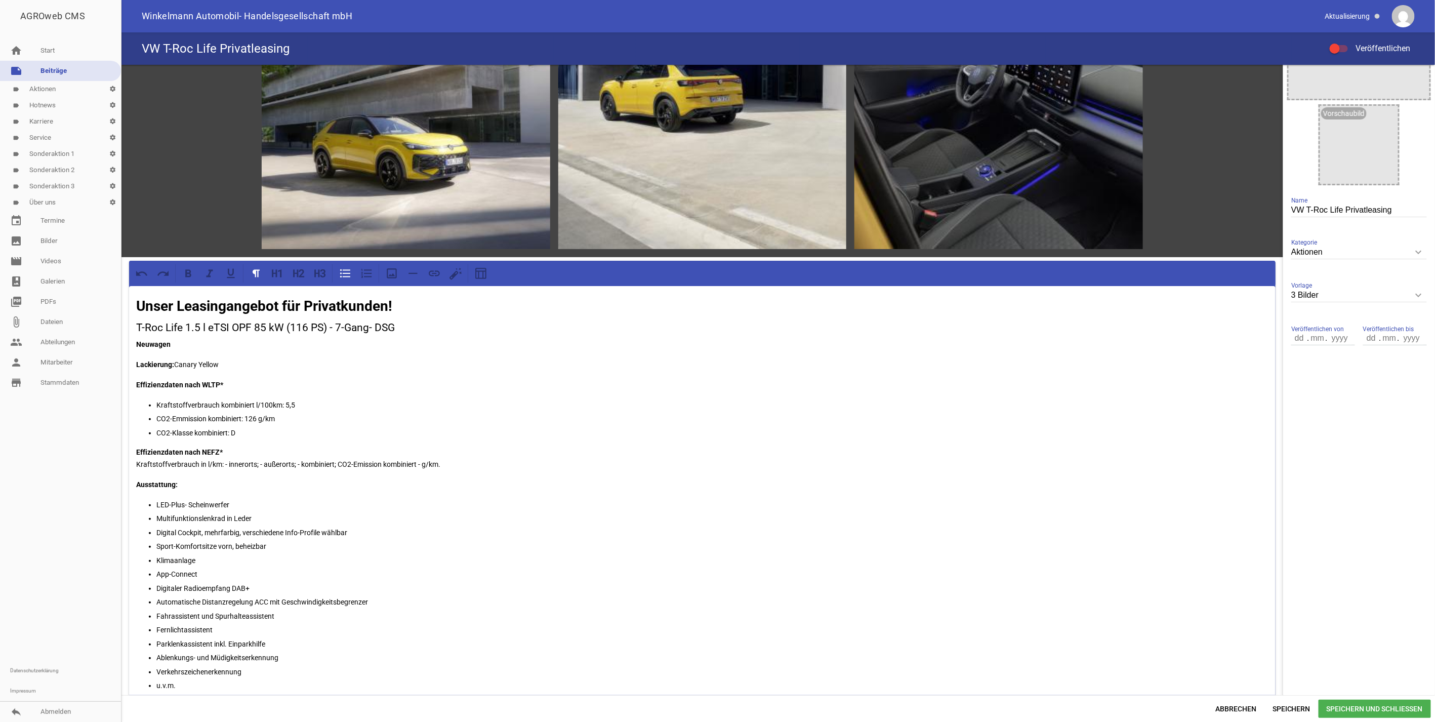
click at [185, 504] on p "LED-Plus- Scheinwerfer" at bounding box center [712, 505] width 1112 height 12
click at [224, 501] on p "LED- Scheinwerfer" at bounding box center [712, 505] width 1112 height 12
click at [261, 534] on p "Multifunktionslenkrad in Leder" at bounding box center [712, 532] width 1112 height 12
drag, startPoint x: 237, startPoint y: 537, endPoint x: 158, endPoint y: 533, distance: 79.0
click at [158, 533] on p "Multifunktionslenkrad in Leder" at bounding box center [712, 532] width 1112 height 12
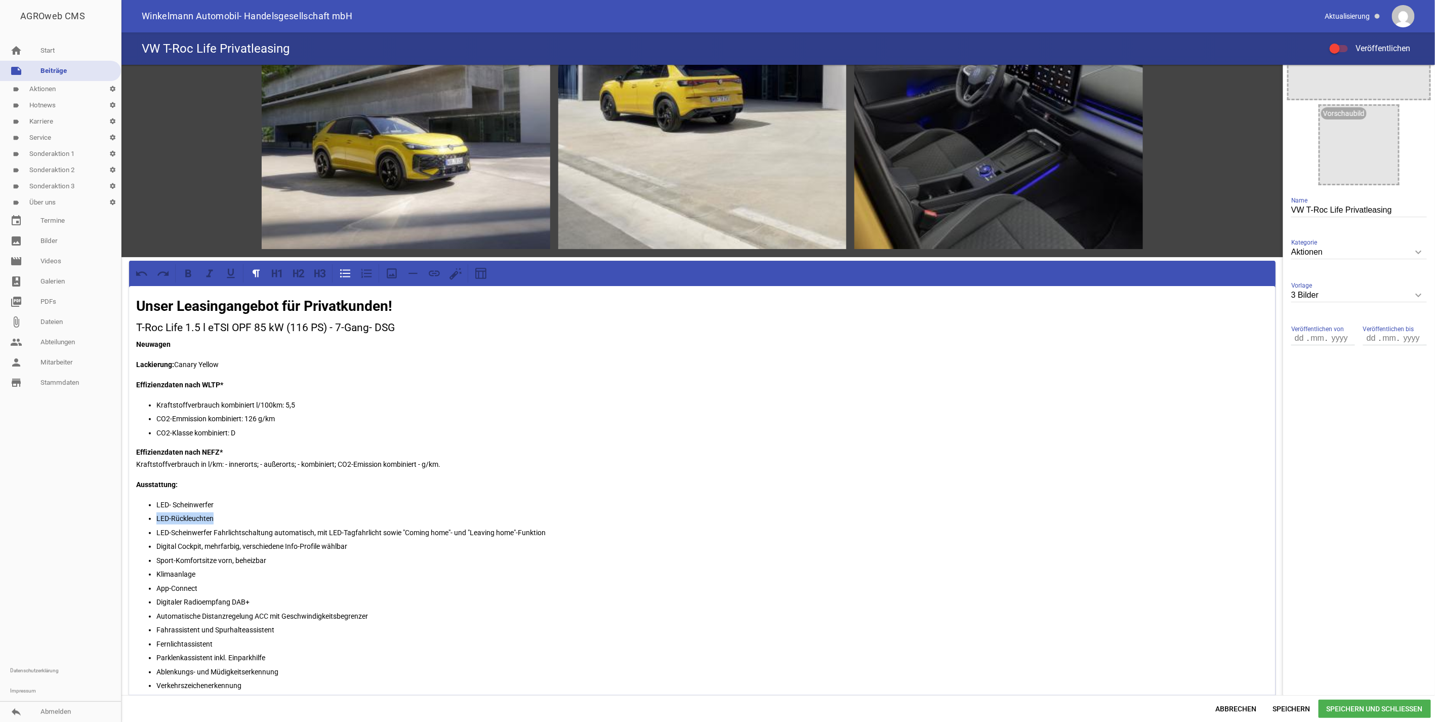
drag, startPoint x: 217, startPoint y: 515, endPoint x: 148, endPoint y: 515, distance: 68.8
click at [156, 515] on li "LED-Rückleuchten" at bounding box center [712, 518] width 1112 height 12
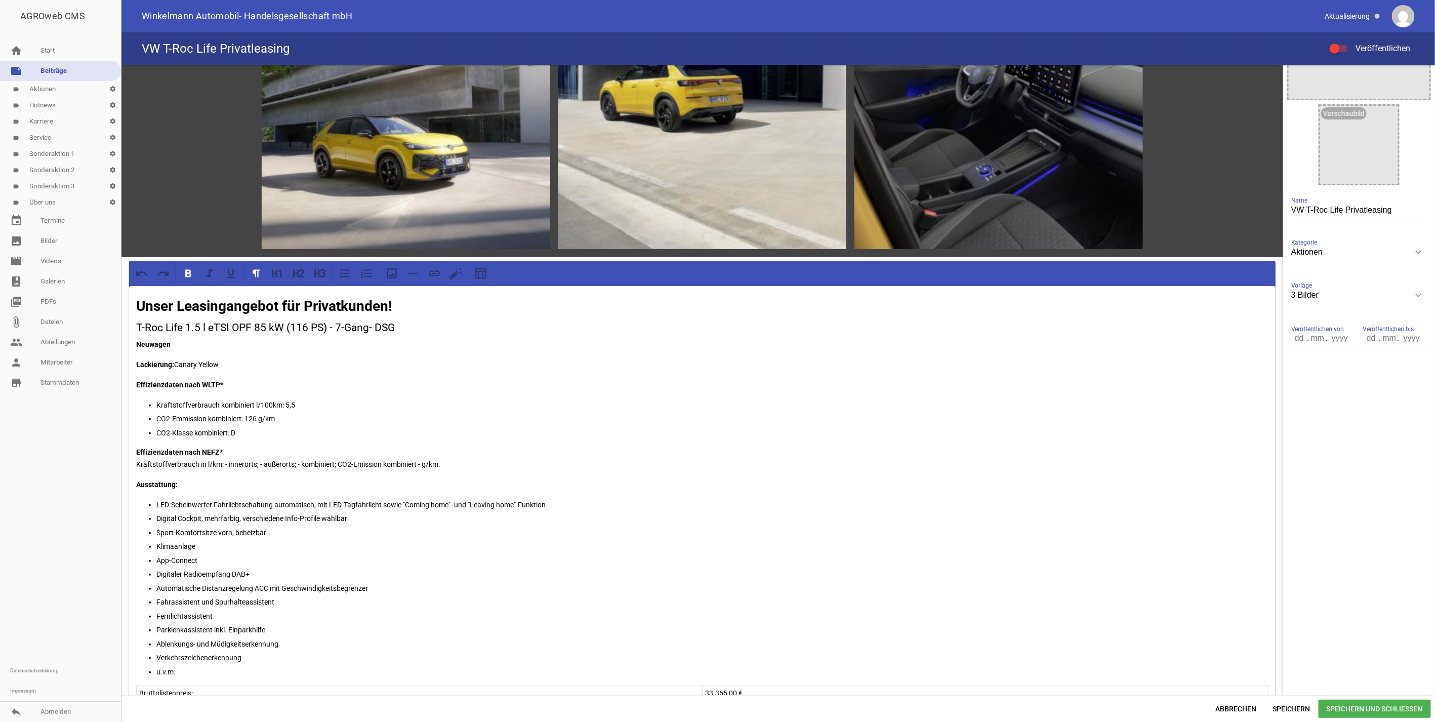
click at [574, 499] on p "LED-Scheinwerfer Fahrlichtschaltung automatisch, mit LED-Tagfahrlicht sowie "Co…" at bounding box center [712, 505] width 1112 height 12
click at [405, 502] on p "LED-Scheinwerfer Fahrlichtschaltung automatisch, mit LED-Tagfahrlicht sowie "Co…" at bounding box center [712, 505] width 1112 height 12
click at [590, 521] on p "LED-Rückleuchten" at bounding box center [712, 518] width 1112 height 12
click at [559, 533] on p "Digital Cockpit, mehrfarbig, verschiedene Info-Profile wählbar" at bounding box center [712, 532] width 1112 height 12
click at [547, 521] on p "LED-Rückleuchten" at bounding box center [712, 518] width 1112 height 12
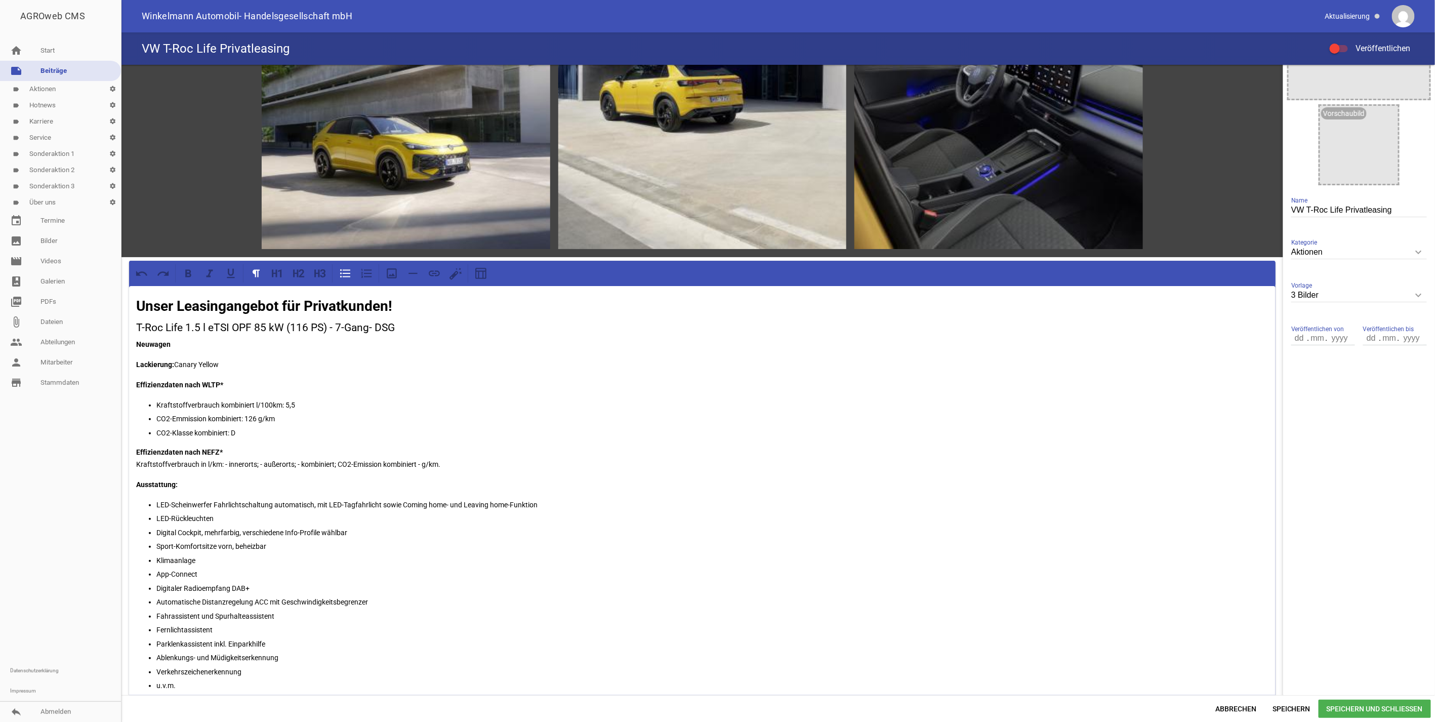
click at [252, 514] on p "LED-Rückleuchten" at bounding box center [712, 518] width 1112 height 12
click at [498, 538] on ul "LED-Scheinwerfer Fahrlichtschaltung automatisch, mit LED-Tagfahrlicht sowie Com…" at bounding box center [702, 602] width 1132 height 207
click at [457, 531] on p "Außenspiegel elektrisch einstell-, anklapp- und beheizbar, mit Beifahrerspiegel…" at bounding box center [712, 532] width 1112 height 12
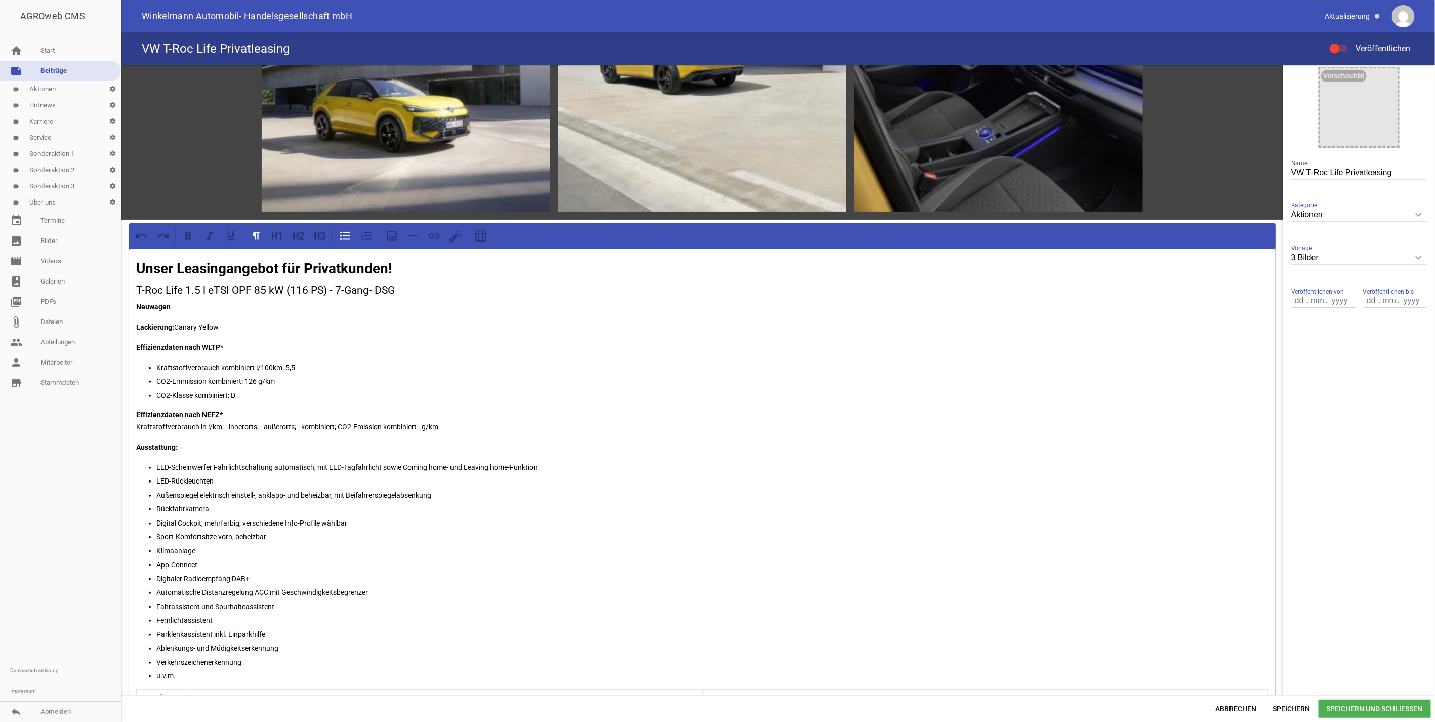
scroll to position [169, 0]
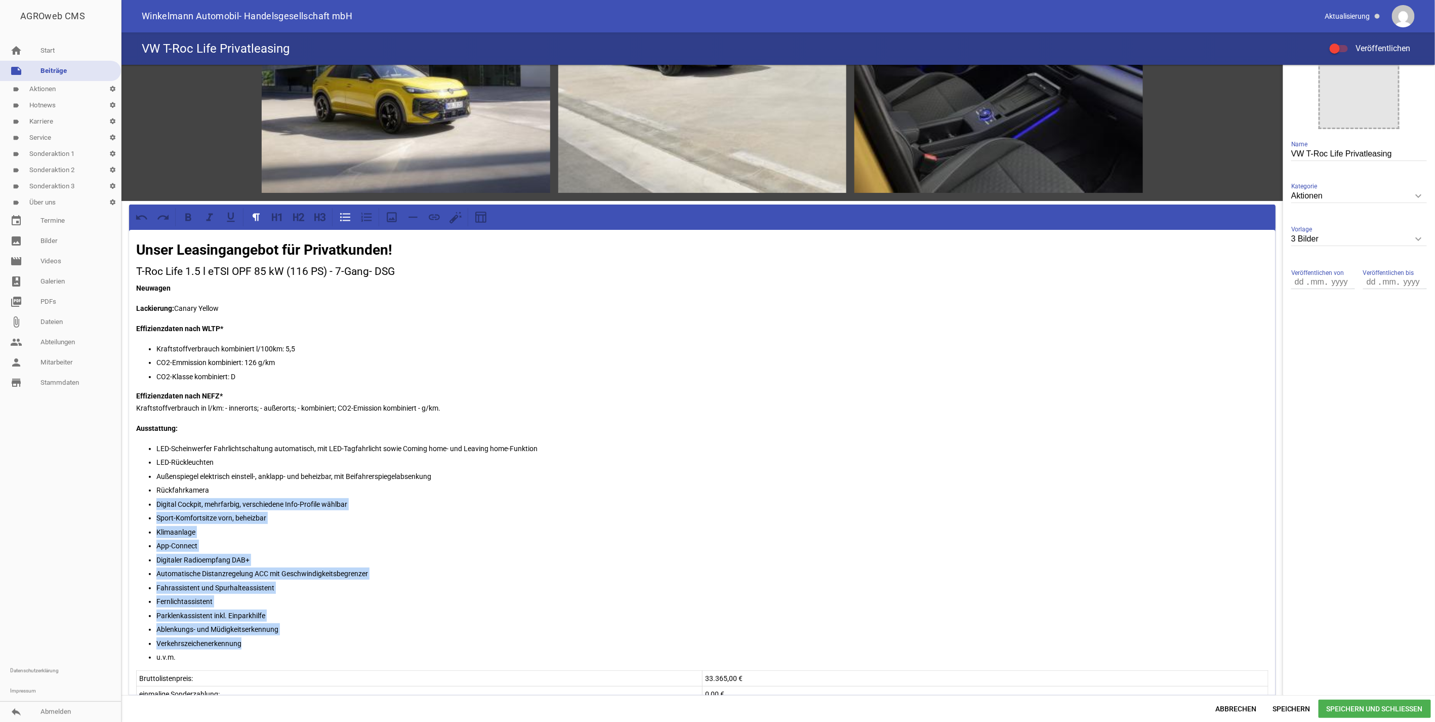
drag, startPoint x: 234, startPoint y: 629, endPoint x: 157, endPoint y: 508, distance: 143.6
click at [157, 508] on ul "LED-Scheinwerfer Fahrlichtschaltung automatisch, mit LED-Tagfahrlicht sowie Com…" at bounding box center [702, 552] width 1132 height 221
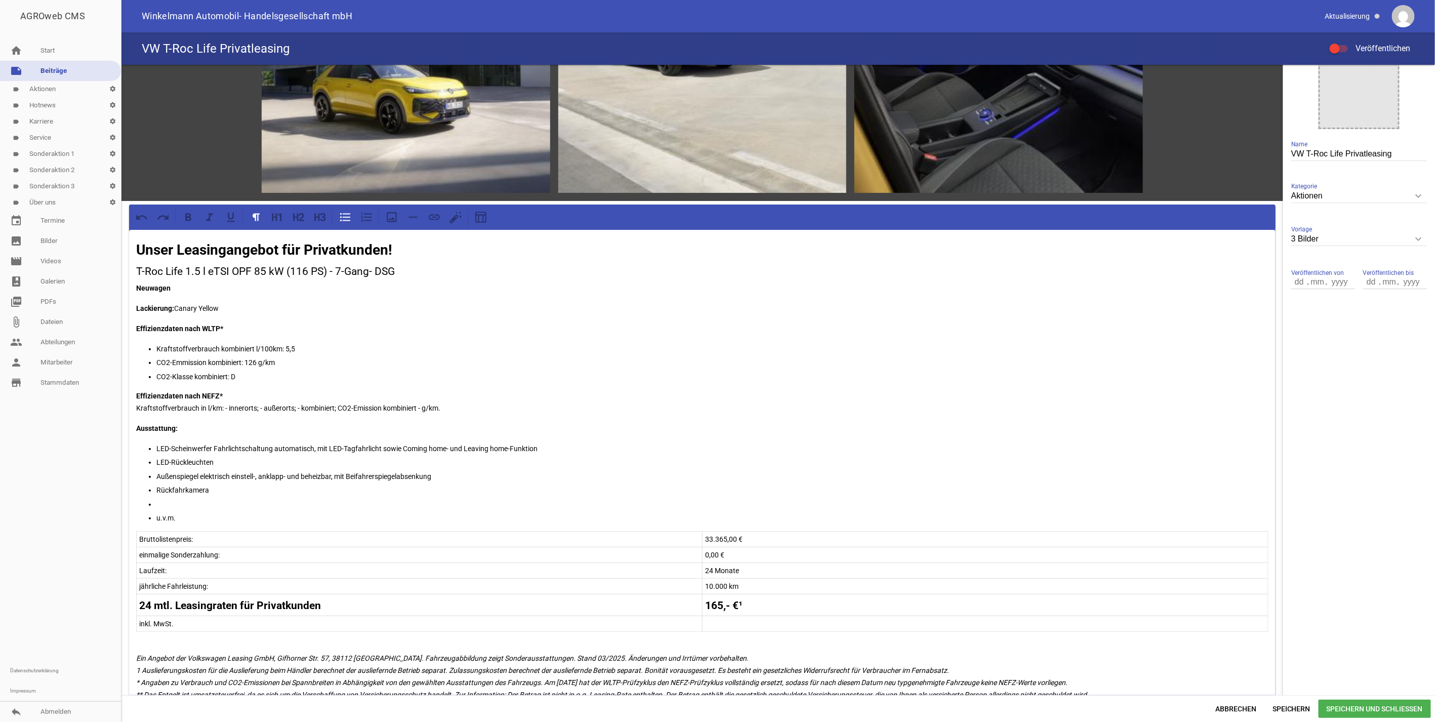
click at [186, 499] on p at bounding box center [712, 504] width 1112 height 12
click at [223, 501] on p "Telefonschnittstelle "Comfort" mit induktiver Ladefunktion" at bounding box center [712, 504] width 1112 height 12
click at [368, 500] on p "Telefonschnittstelle Comfort mit induktiver Ladefunktion" at bounding box center [712, 504] width 1112 height 12
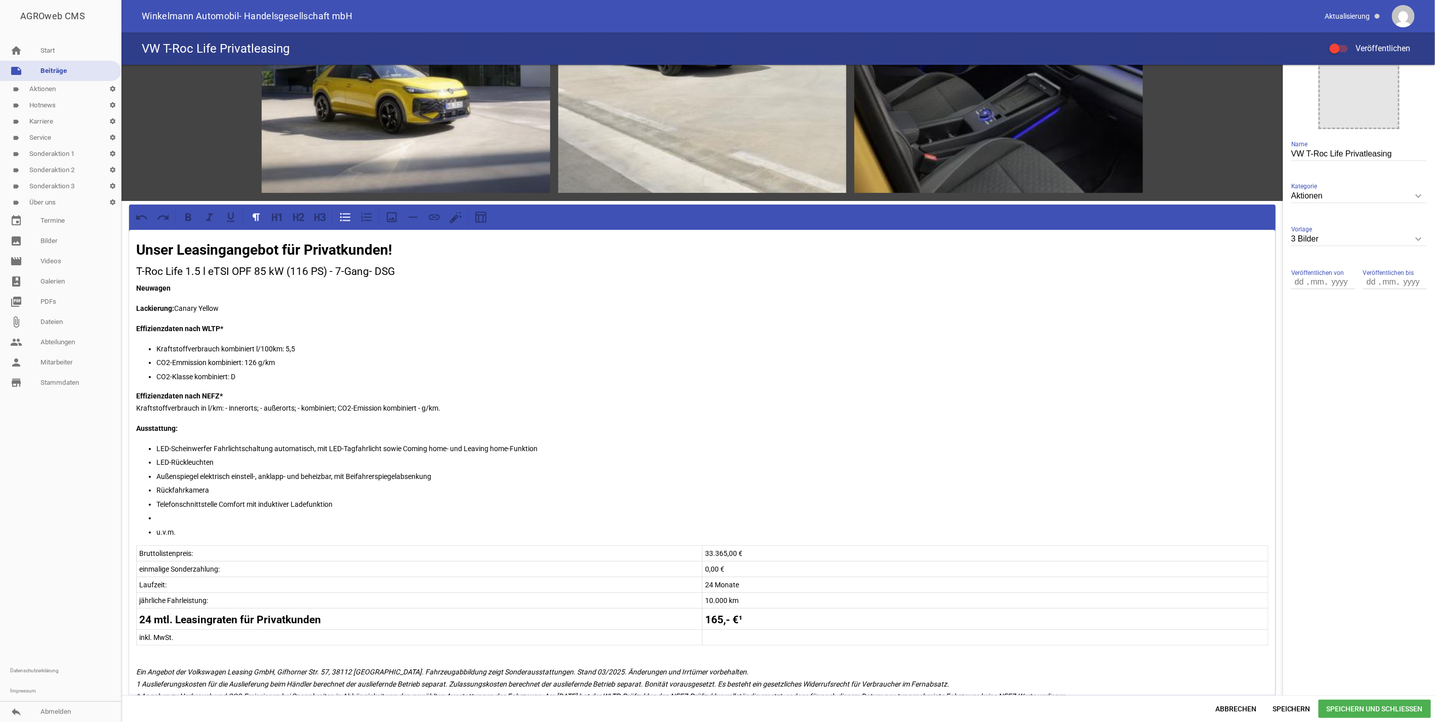
click at [193, 512] on p at bounding box center [712, 518] width 1112 height 12
click at [260, 514] on p "Spurhalteassistent "Lane Assist" Automatische Distanzregelung ACC" at bounding box center [712, 518] width 1112 height 12
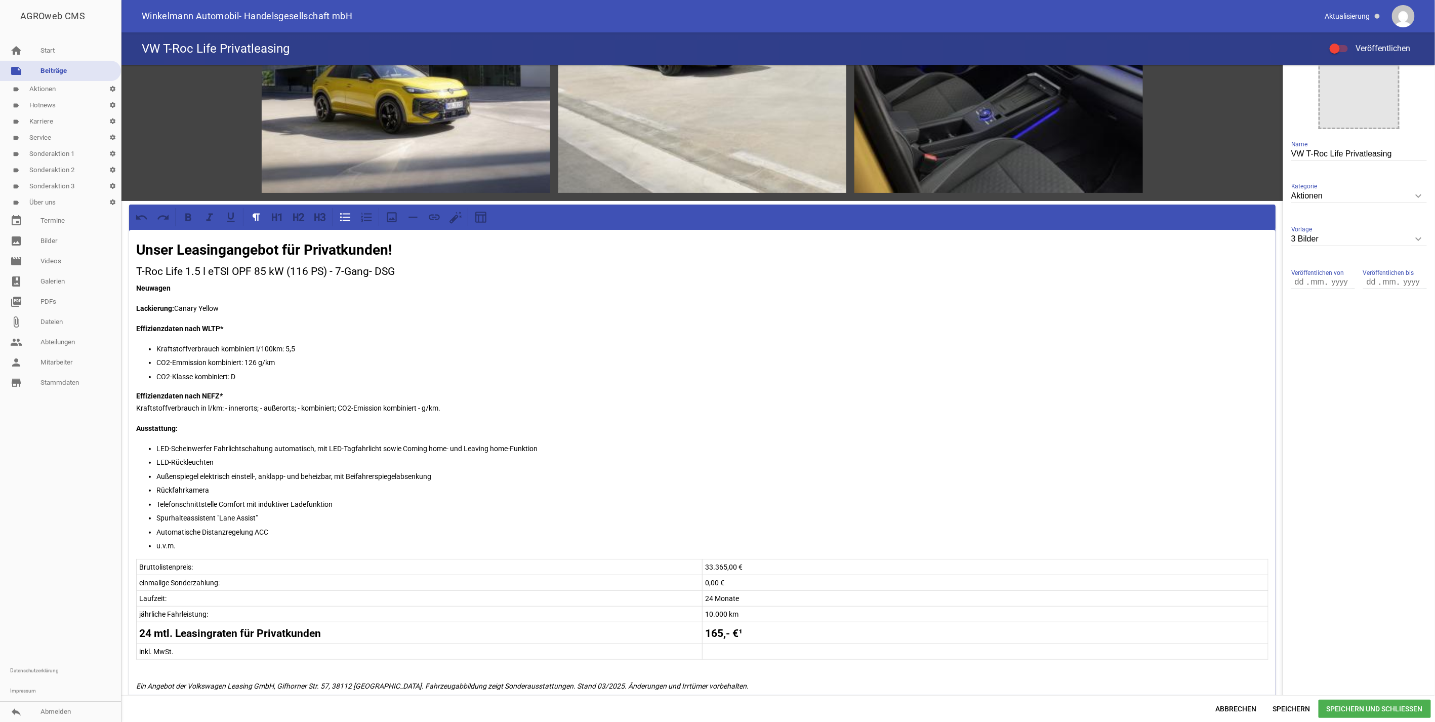
click at [215, 514] on p "Spurhalteassistent "Lane Assist"" at bounding box center [712, 518] width 1112 height 12
click at [275, 528] on p "Automatische Distanzregelung ACC" at bounding box center [712, 532] width 1112 height 12
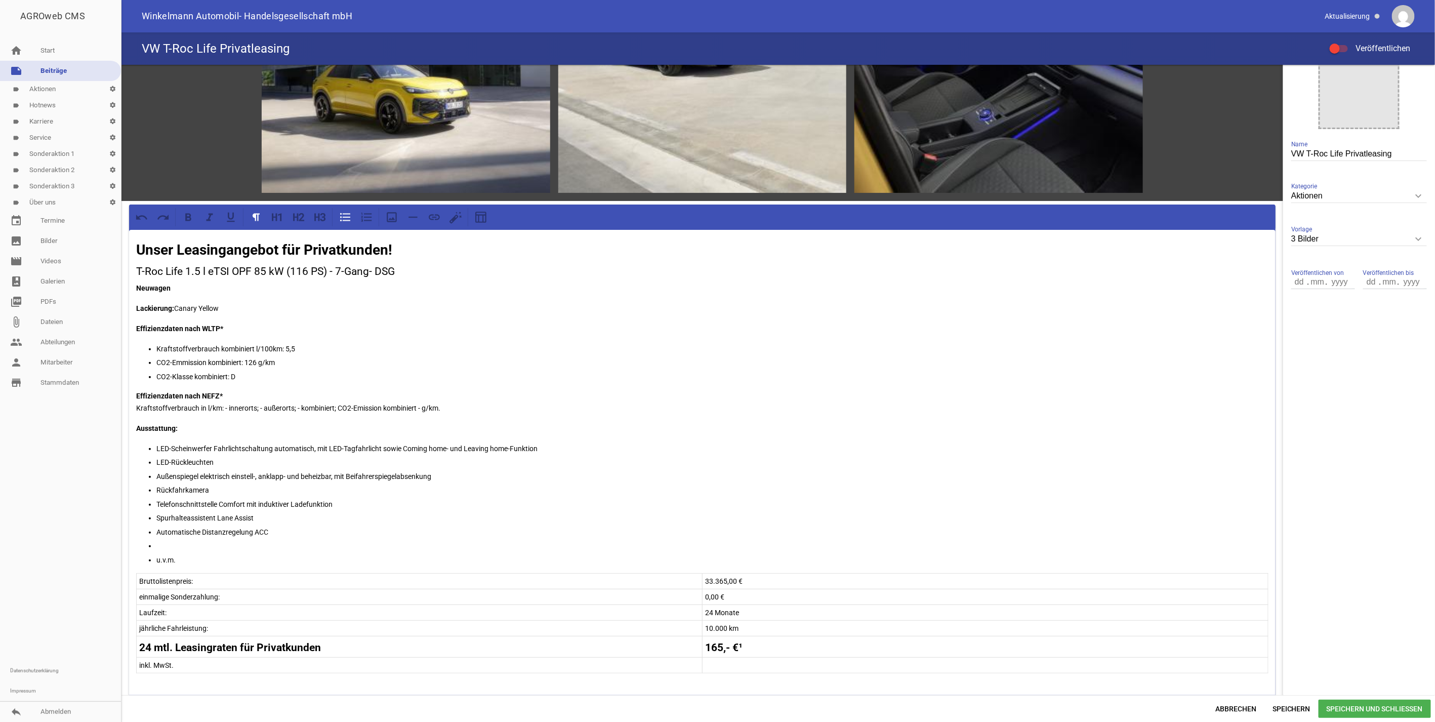
click at [169, 545] on p at bounding box center [712, 546] width 1112 height 12
click at [263, 514] on p "Spurhalteassistent Lane Assist" at bounding box center [712, 518] width 1112 height 12
click at [314, 562] on p at bounding box center [712, 560] width 1112 height 12
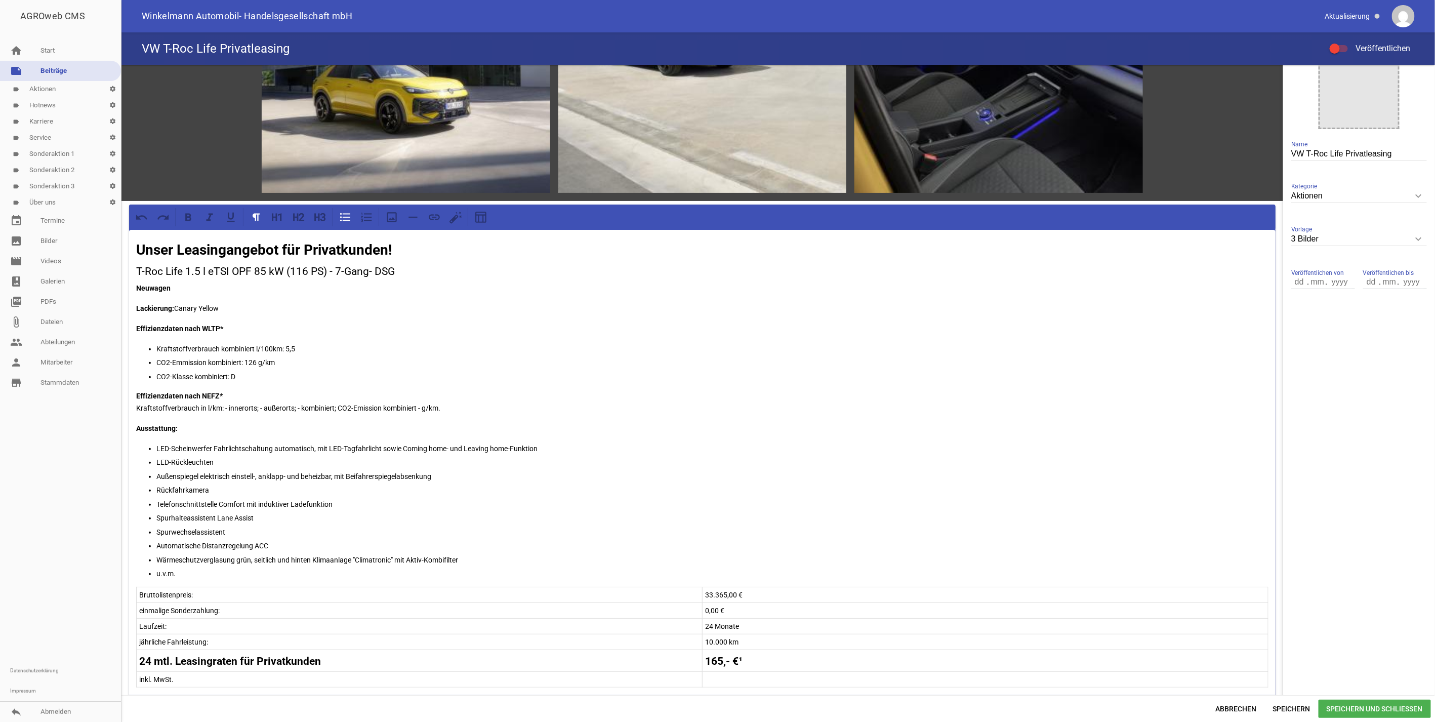
click at [313, 555] on p "Wärmeschutzverglasung grün, seitlich und hinten Klimaanlage "Climatronic" mit A…" at bounding box center [712, 560] width 1112 height 12
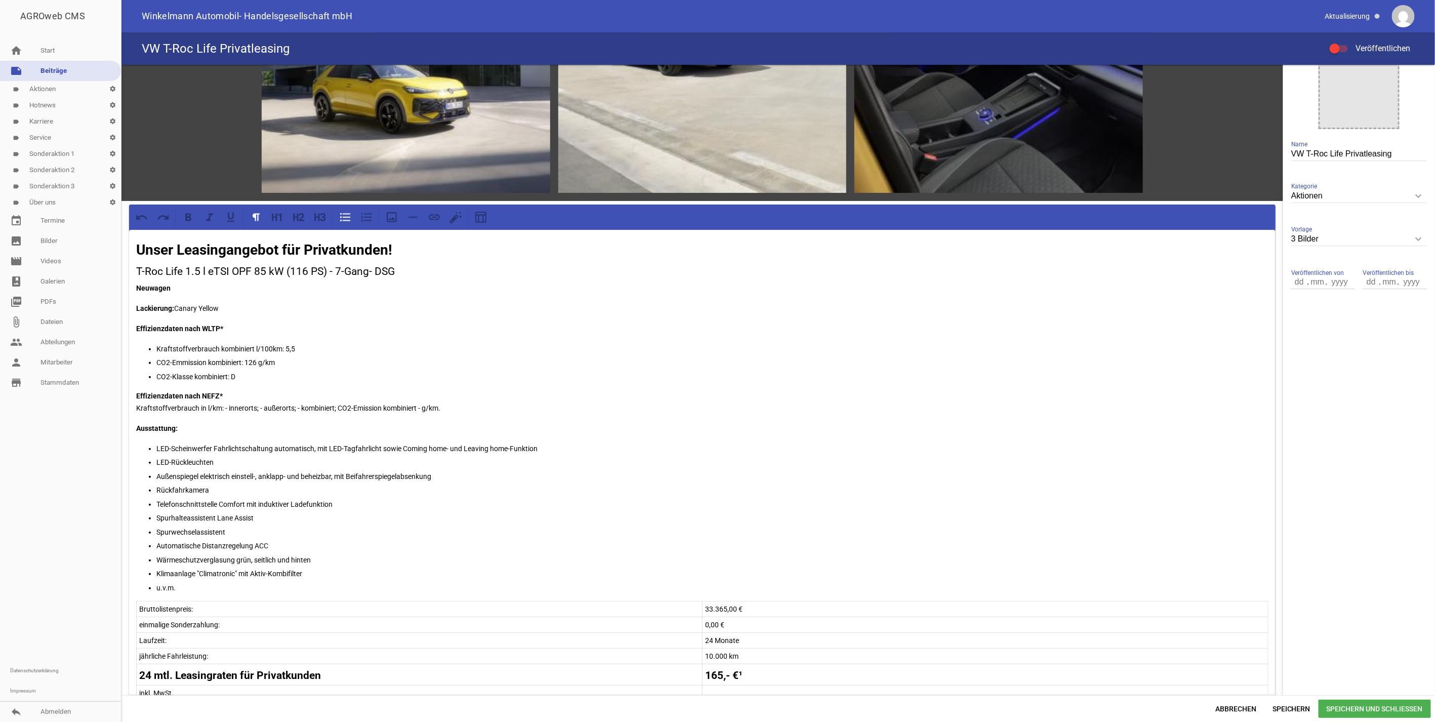
click at [196, 569] on p "Klimaanlage "Climatronic" mit Aktiv-Kombifilter" at bounding box center [712, 573] width 1112 height 12
click at [318, 575] on p "Klimaanlage Climatronic mit Aktiv-Kombifilter" at bounding box center [712, 573] width 1112 height 12
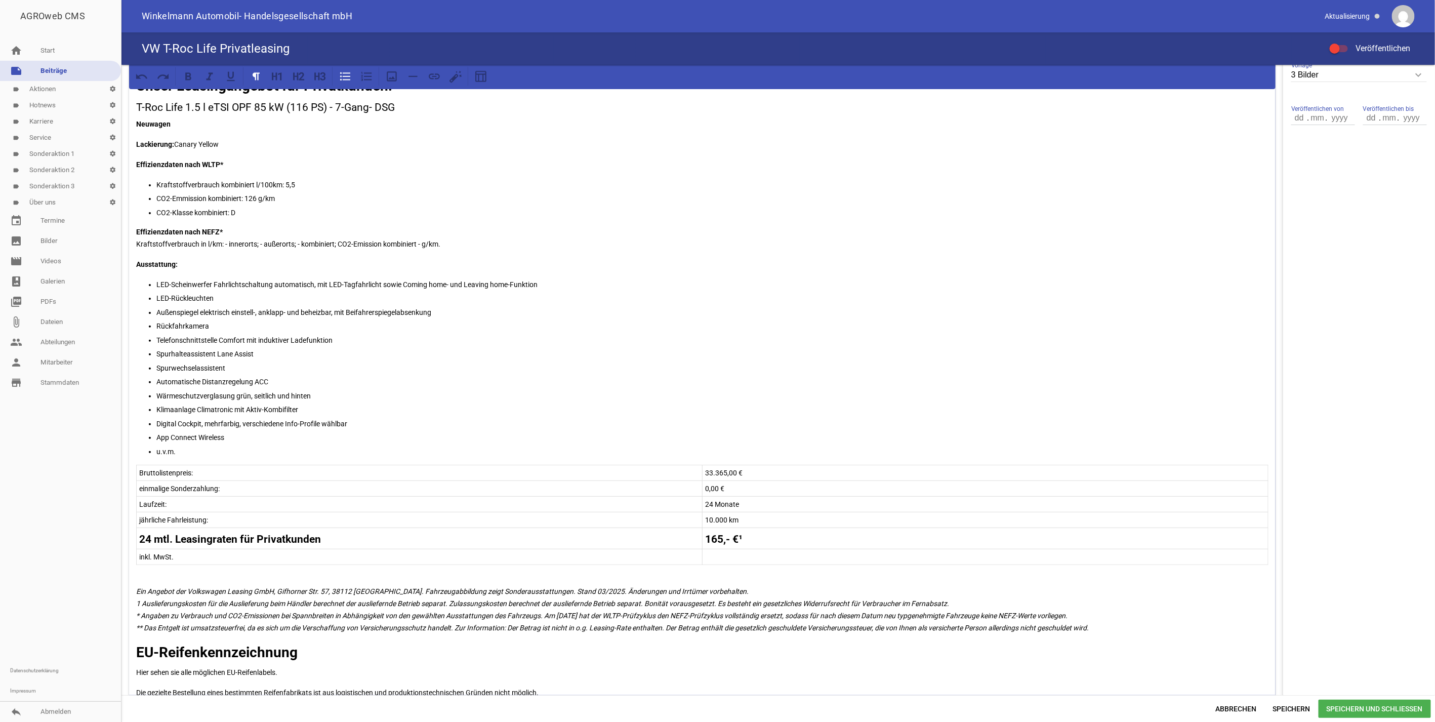
scroll to position [337, 0]
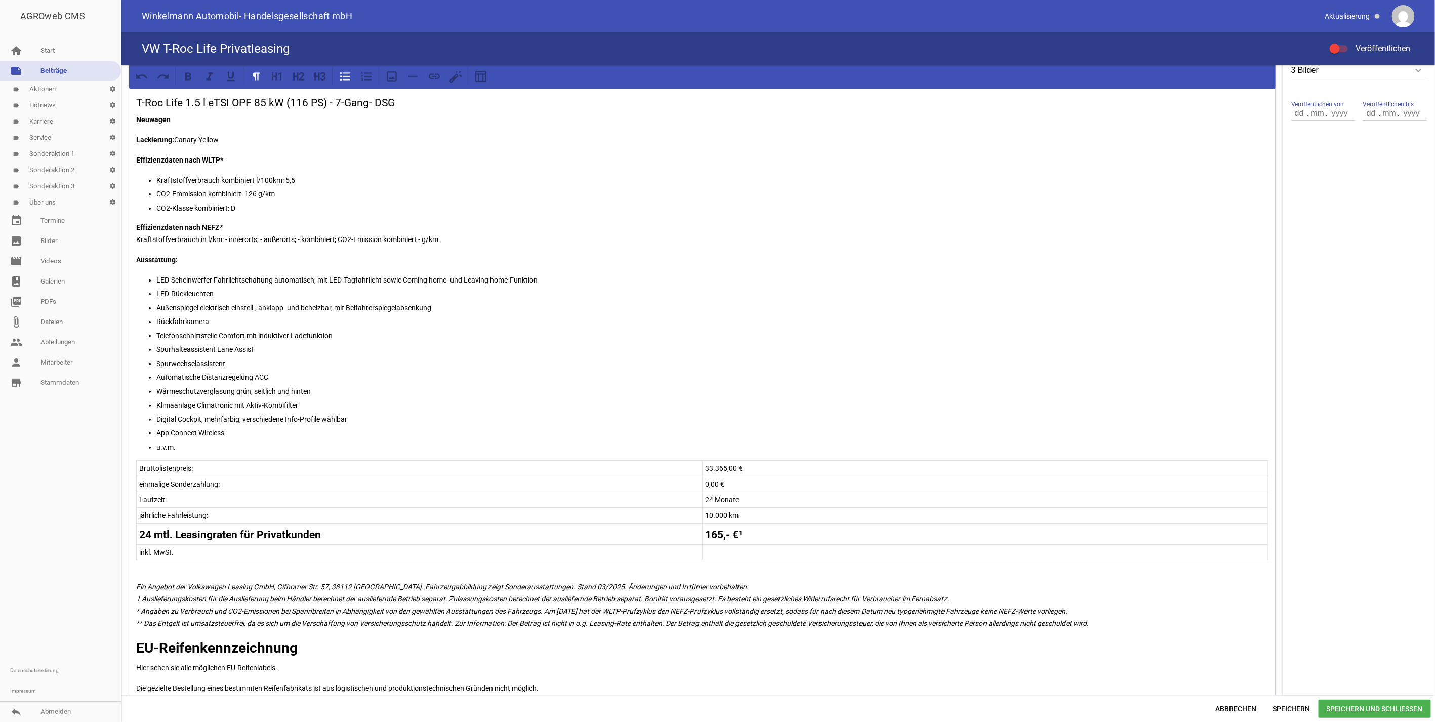
click at [709, 465] on p "33.365,00 €" at bounding box center [985, 468] width 560 height 12
click at [708, 497] on p "24 Monate" at bounding box center [985, 500] width 560 height 12
click at [720, 532] on strong "165,- €¹" at bounding box center [723, 534] width 37 height 12
click at [150, 532] on strong "24 mtl. Leasingraten für Privatkunden" at bounding box center [230, 534] width 182 height 12
click at [578, 583] on em "Ein Angebot der Volkswagen Leasing GmbH, Gifhorner Str. 57, 38112 Braunschweig.…" at bounding box center [612, 605] width 953 height 45
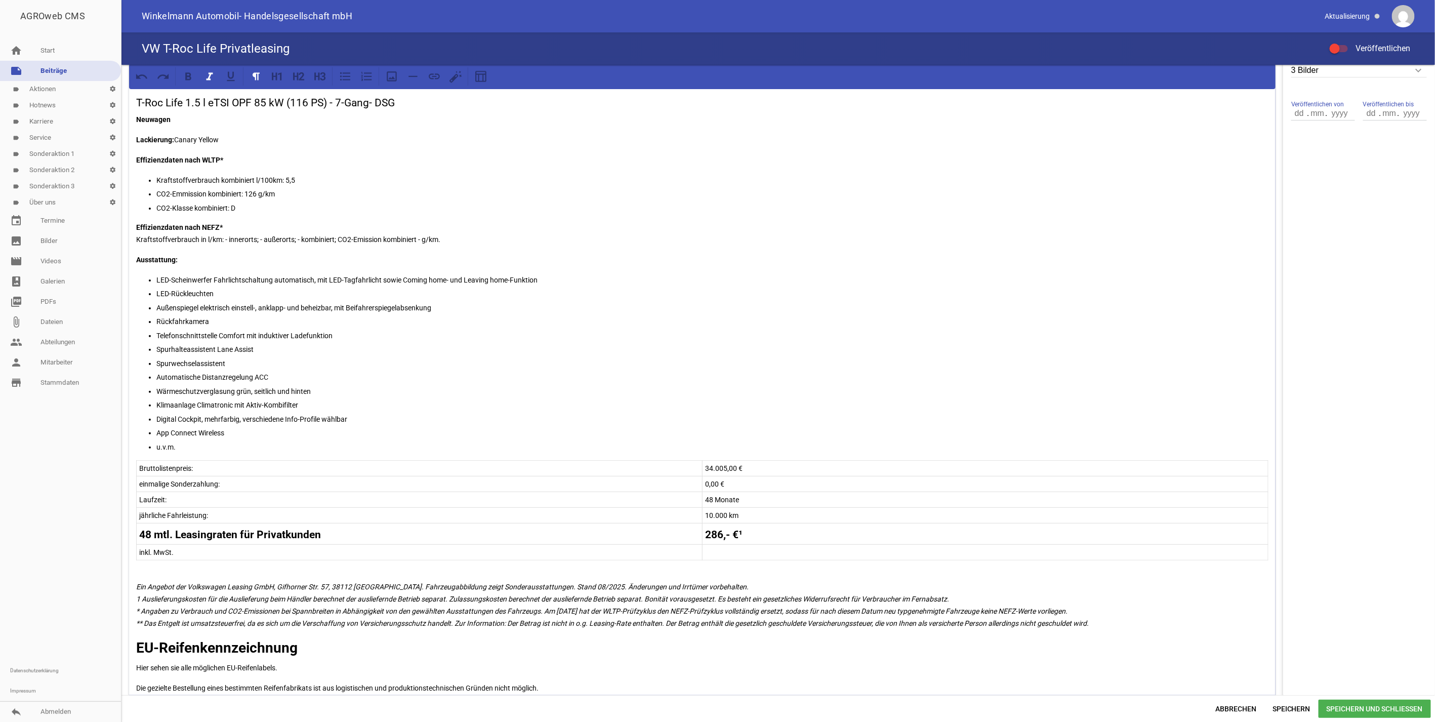
click at [596, 605] on em "Ein Angebot der Volkswagen Leasing GmbH, Gifhorner Str. 57, 38112 Braunschweig.…" at bounding box center [612, 605] width 953 height 45
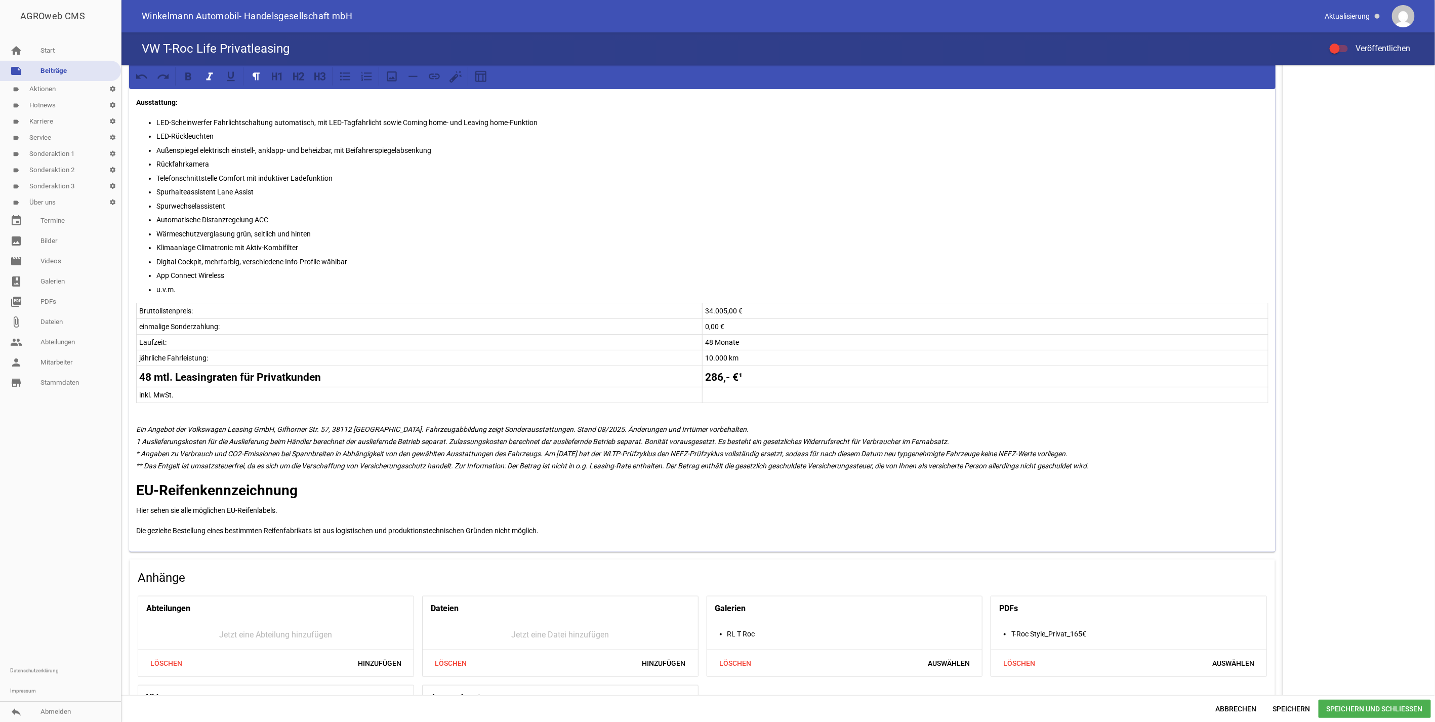
scroll to position [506, 0]
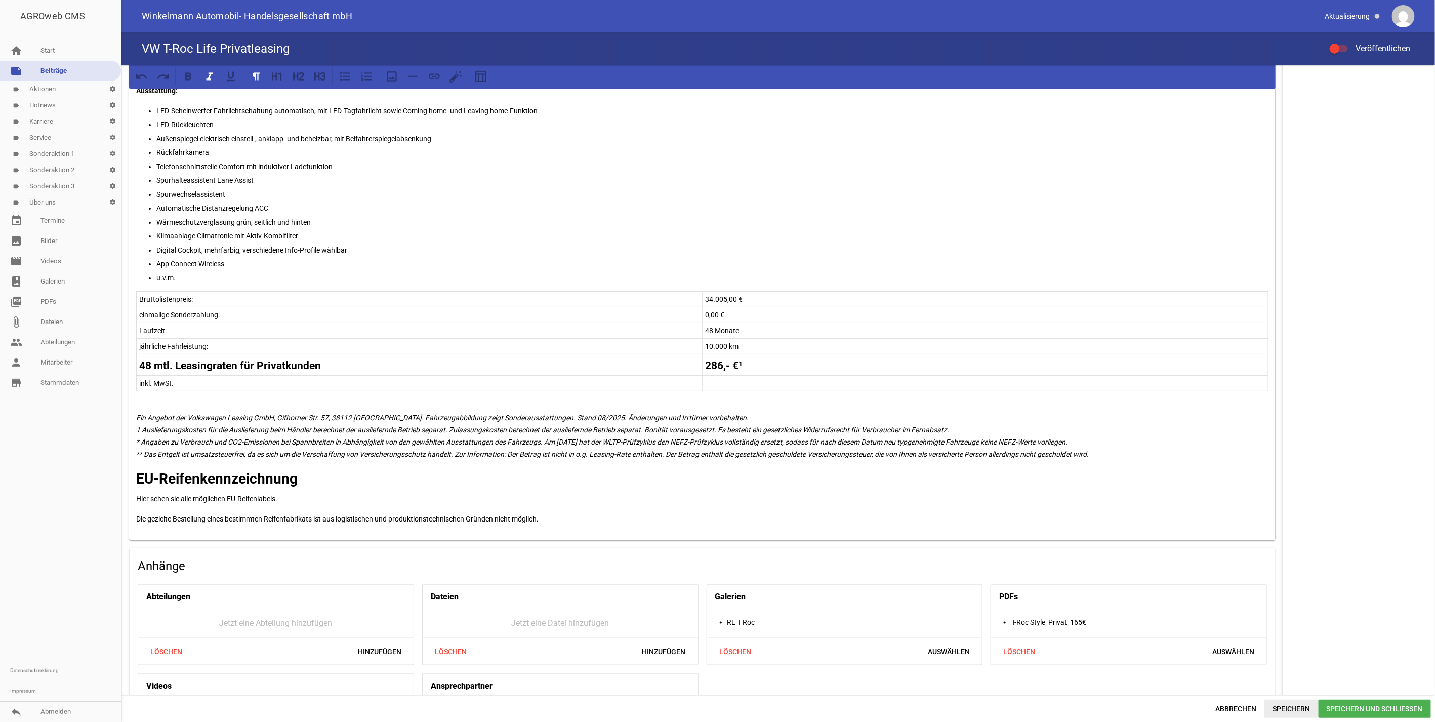
click at [1286, 707] on span "Speichern" at bounding box center [1291, 709] width 54 height 18
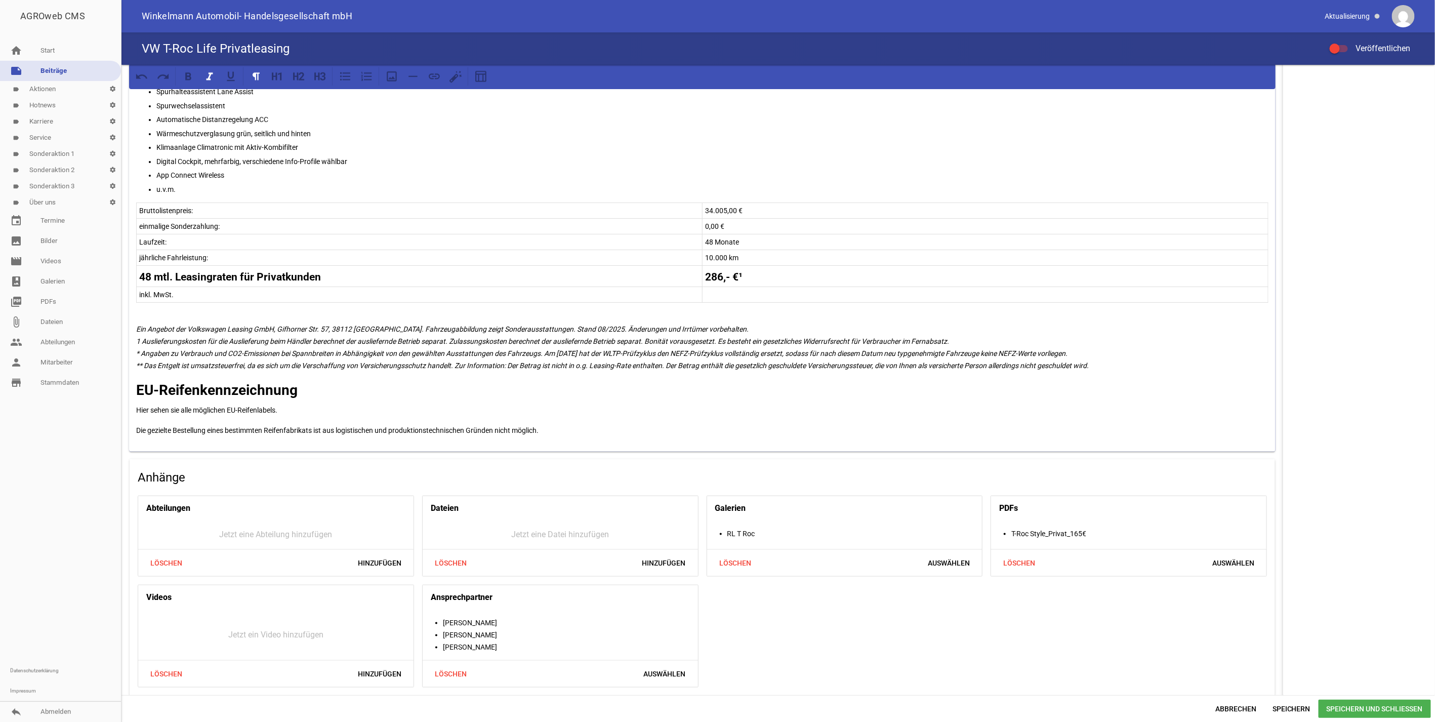
scroll to position [598, 0]
click at [1005, 556] on span "Löschen" at bounding box center [1019, 560] width 49 height 18
click at [672, 665] on span "Auswählen" at bounding box center [665, 671] width 58 height 18
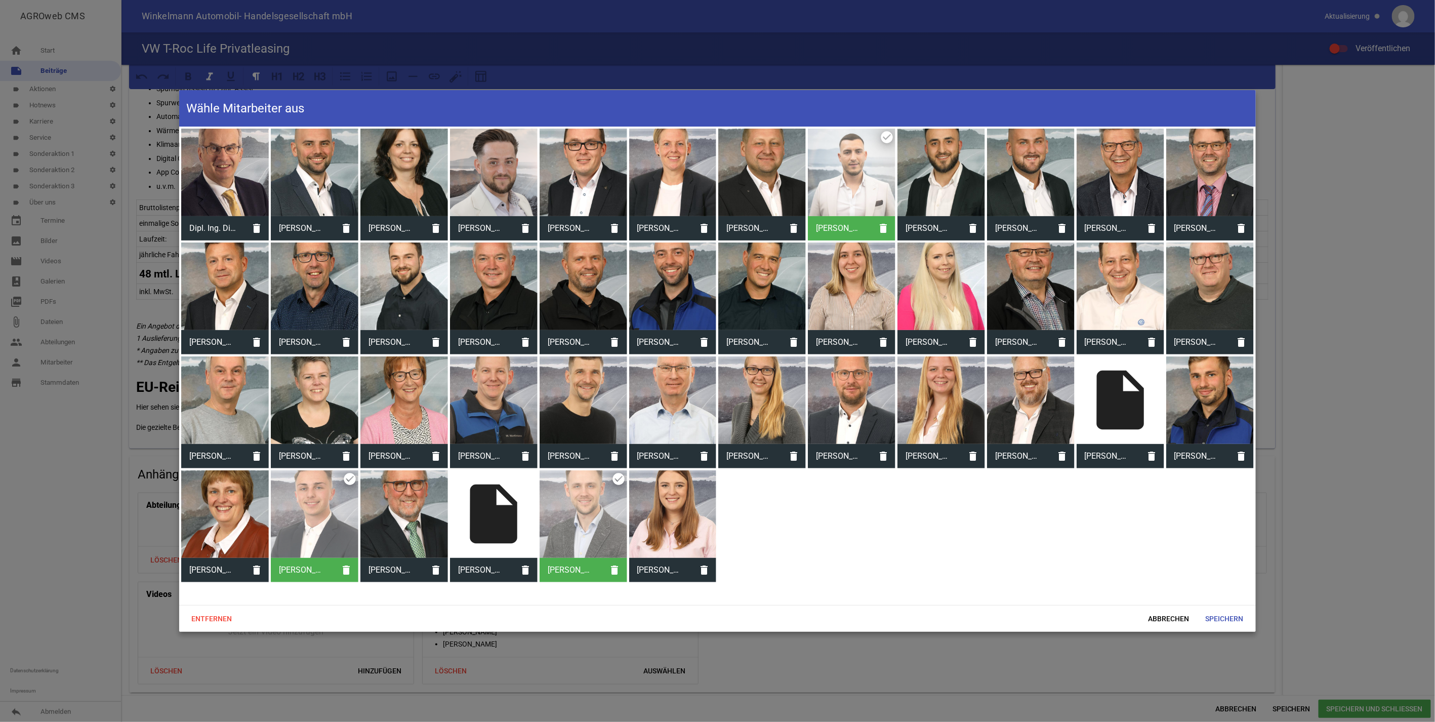
click at [769, 158] on div at bounding box center [762, 173] width 88 height 88
click at [1096, 504] on div "Dipl. Ing. Dipl. Kfm Arnulf Winkelmann delete Arnulf Johann Winkelmann delete M…" at bounding box center [717, 366] width 1076 height 478
click at [1220, 616] on span "Speichern" at bounding box center [1225, 618] width 54 height 18
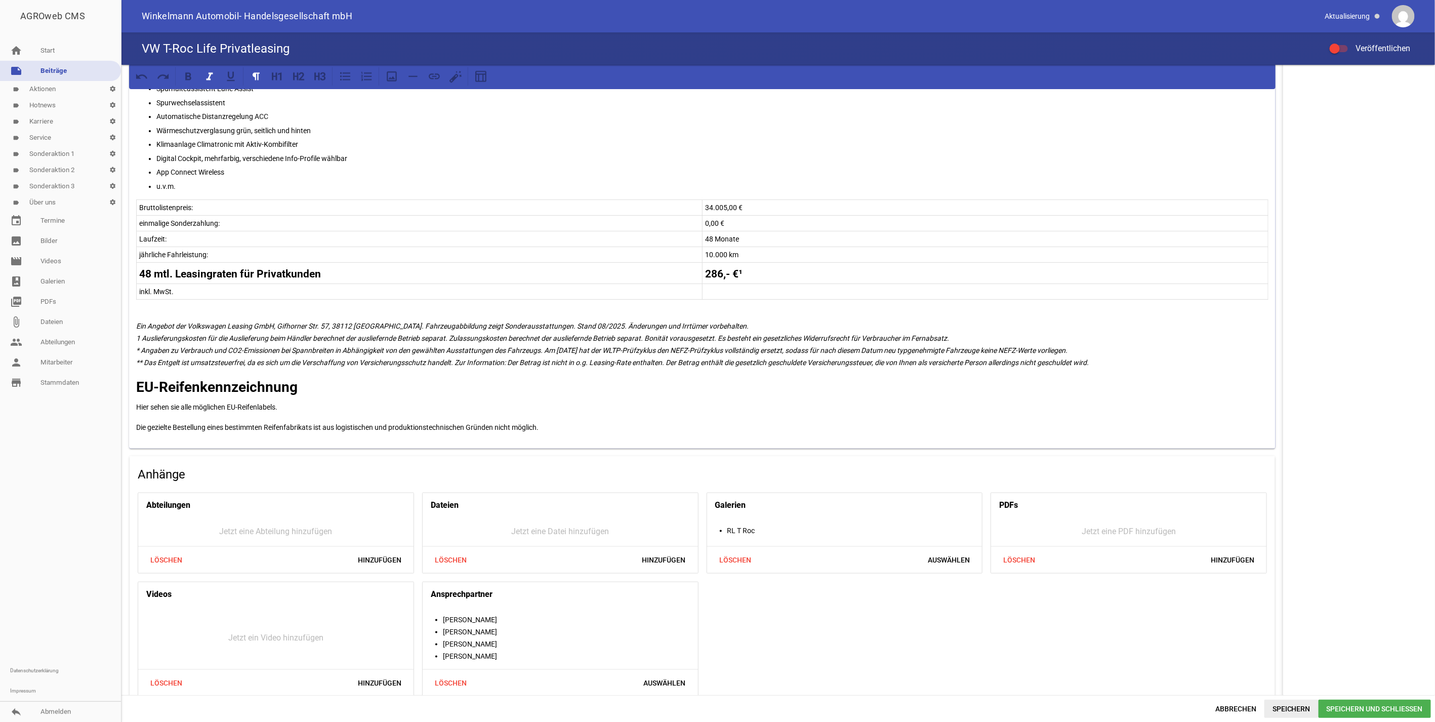
click at [1293, 706] on span "Speichern" at bounding box center [1291, 709] width 54 height 18
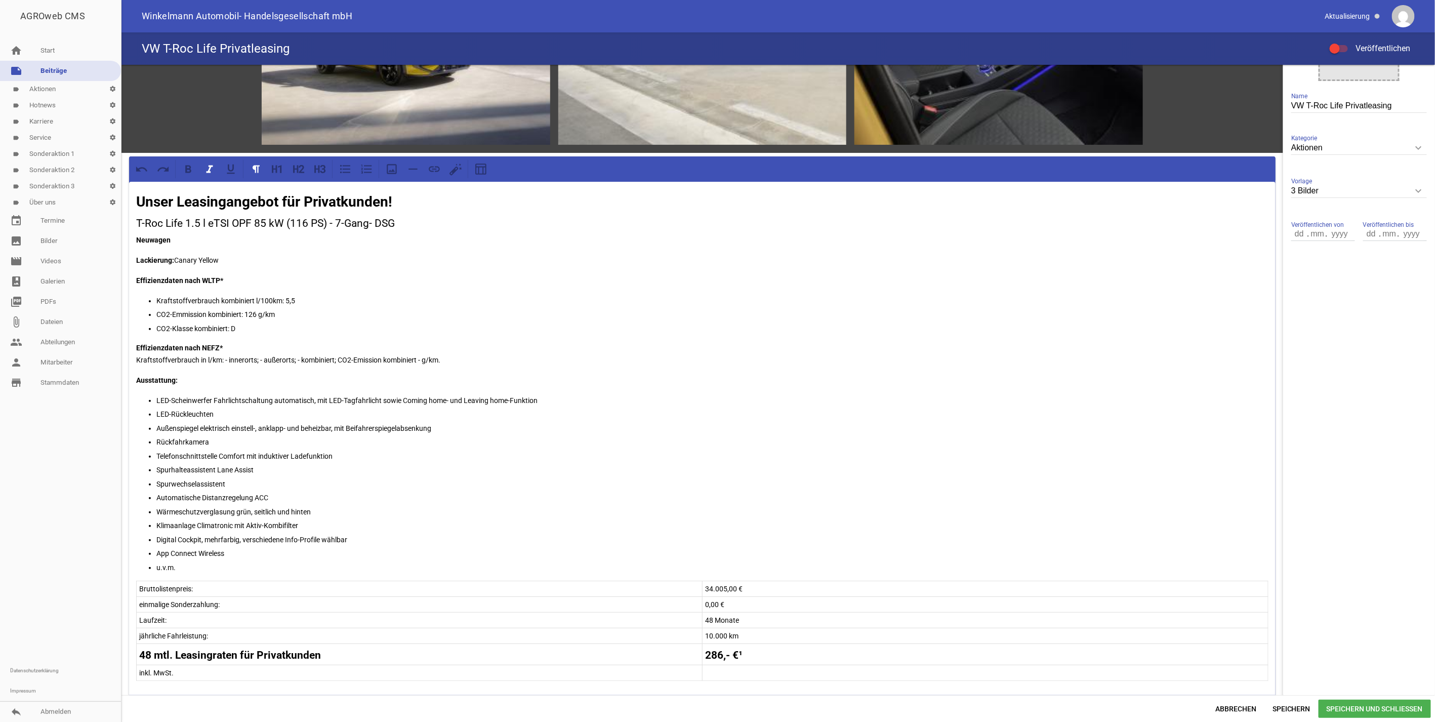
scroll to position [225, 0]
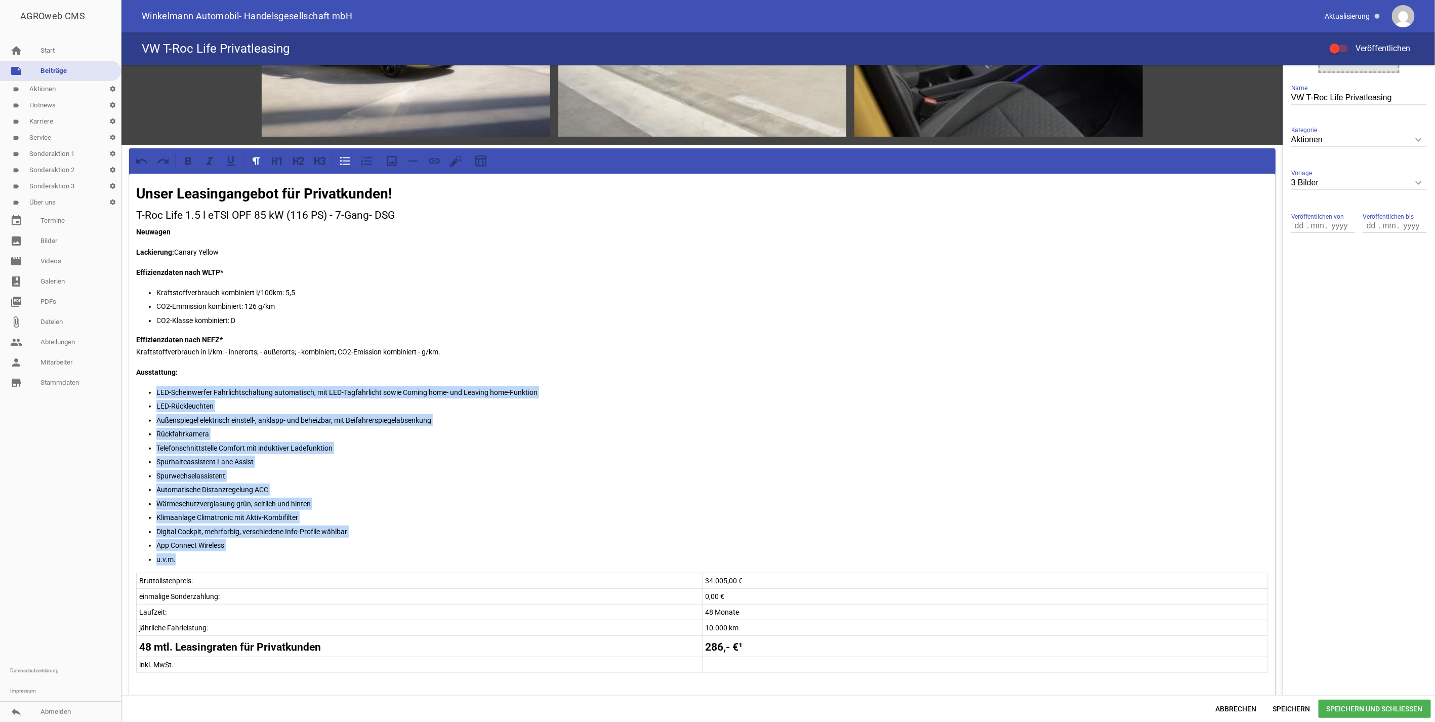
drag, startPoint x: 188, startPoint y: 557, endPoint x: 155, endPoint y: 389, distance: 171.2
click at [155, 389] on ul "LED-Scheinwerfer Fahrlichtschaltung automatisch, mit LED-Tagfahrlicht sowie Com…" at bounding box center [702, 475] width 1132 height 179
copy ul "LED-Scheinwerfer Fahrlichtschaltung automatisch, mit LED-Tagfahrlicht sowie Com…"
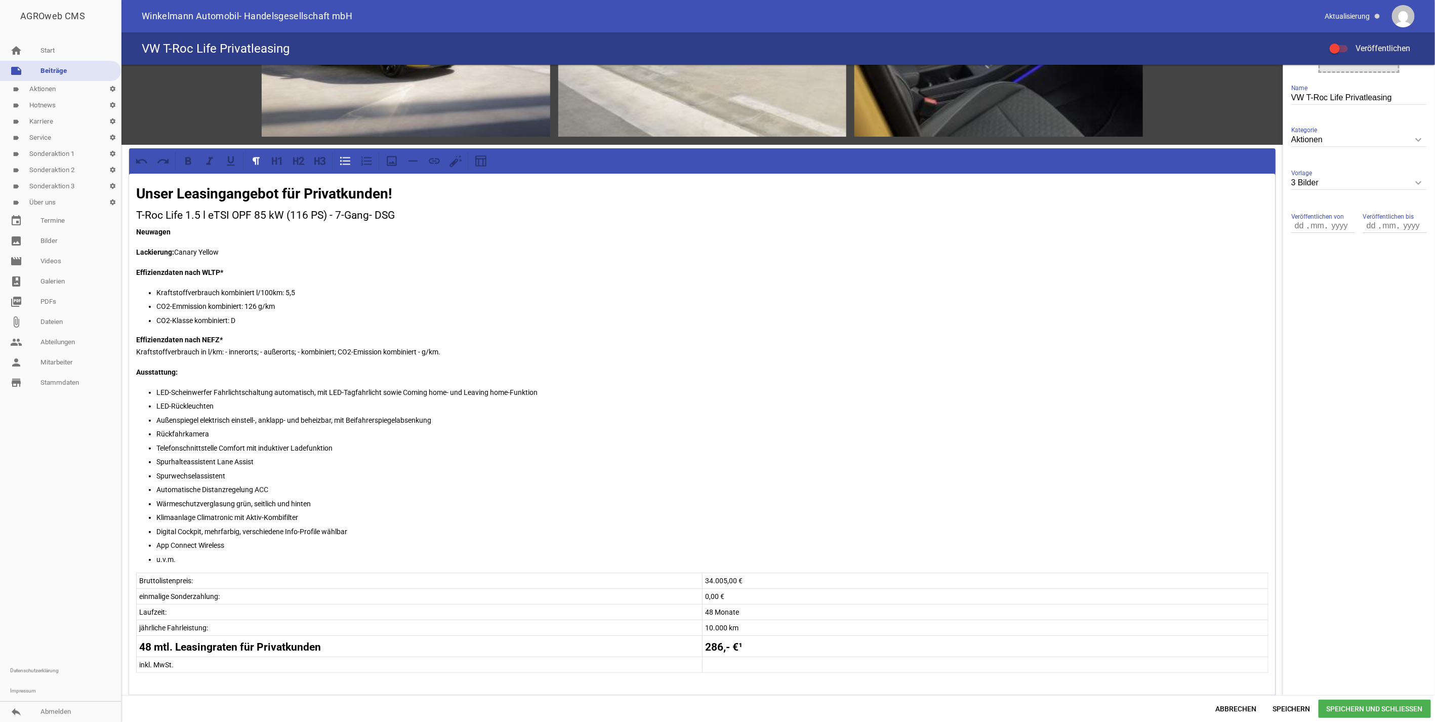
click at [572, 305] on p "CO2-Emmission kombiniert: 126 g/km" at bounding box center [712, 306] width 1112 height 12
click at [1289, 700] on span "Speichern" at bounding box center [1291, 709] width 54 height 18
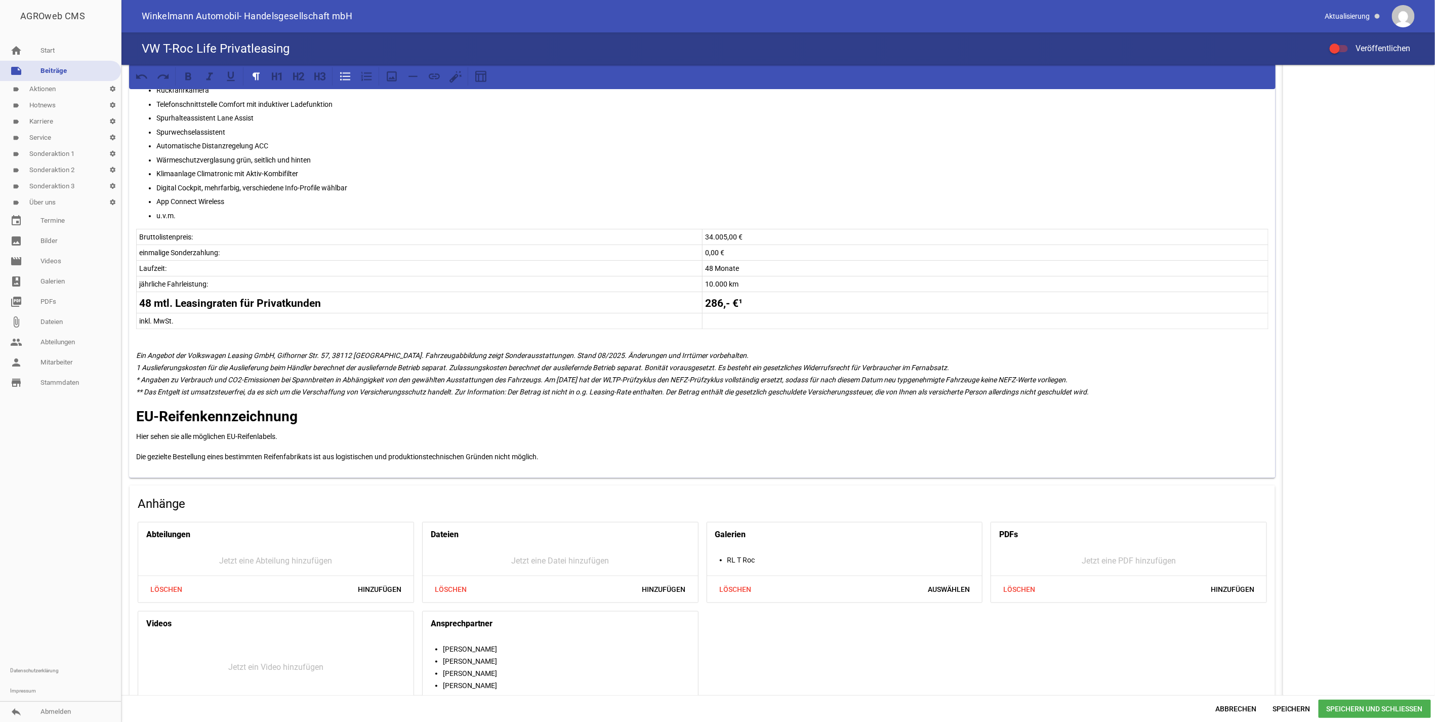
scroll to position [610, 0]
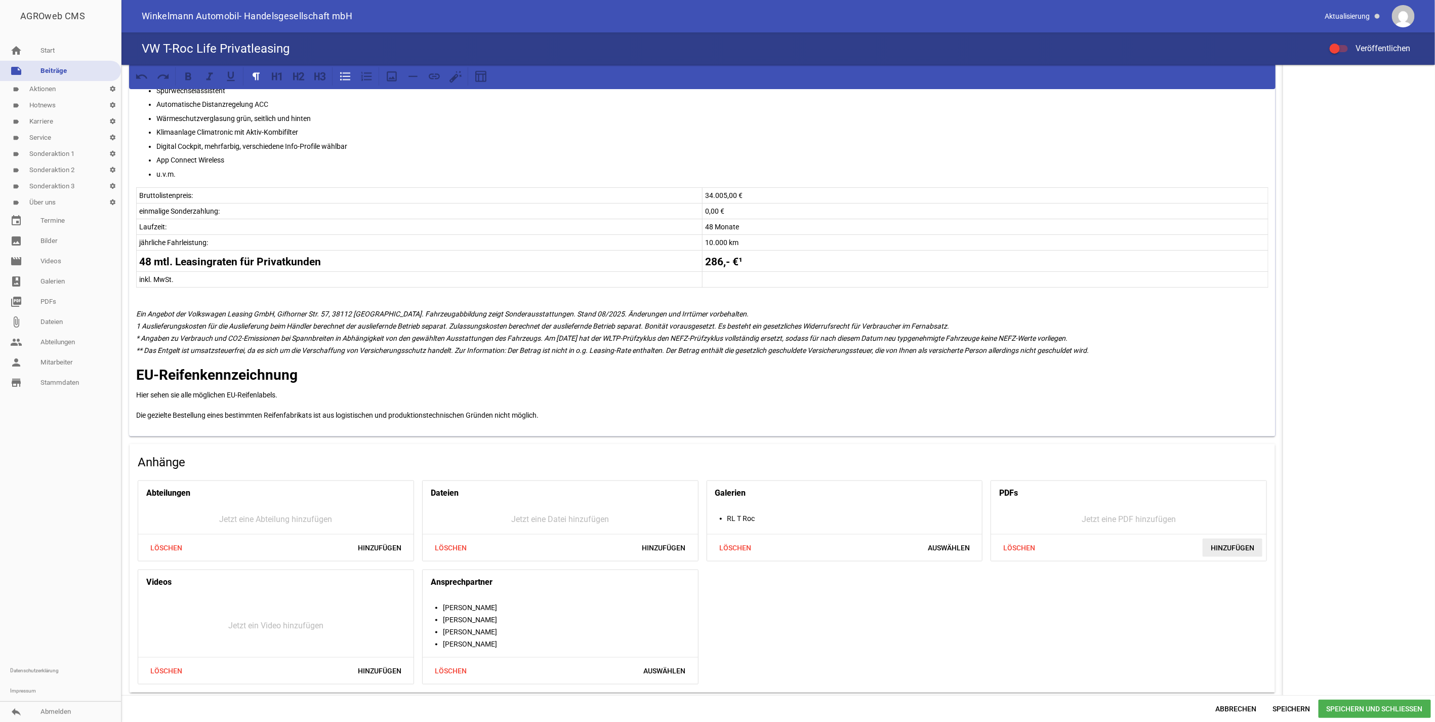
click at [1241, 545] on span "Hinzufügen" at bounding box center [1233, 548] width 60 height 18
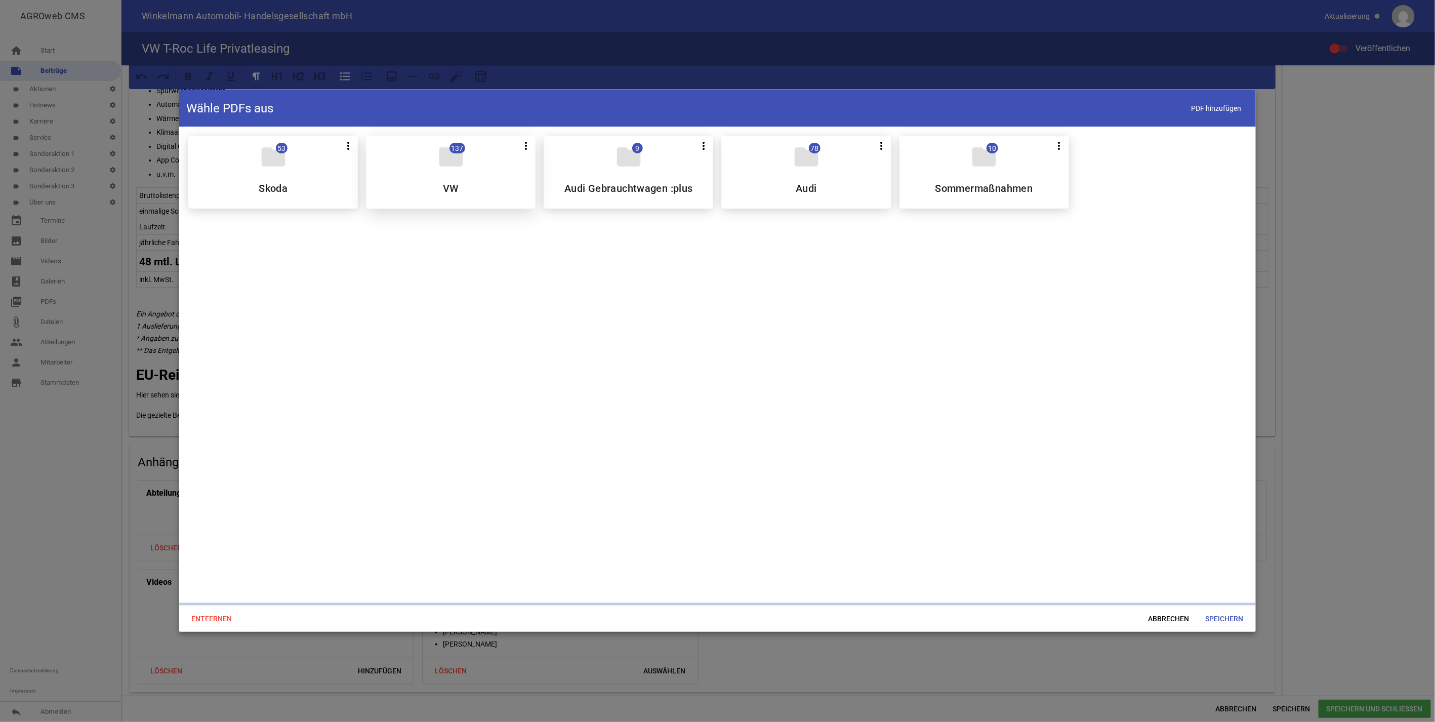
click at [409, 184] on div "folder 137 more_vert Teilen Bearbeiten Löschen VW" at bounding box center [451, 172] width 170 height 73
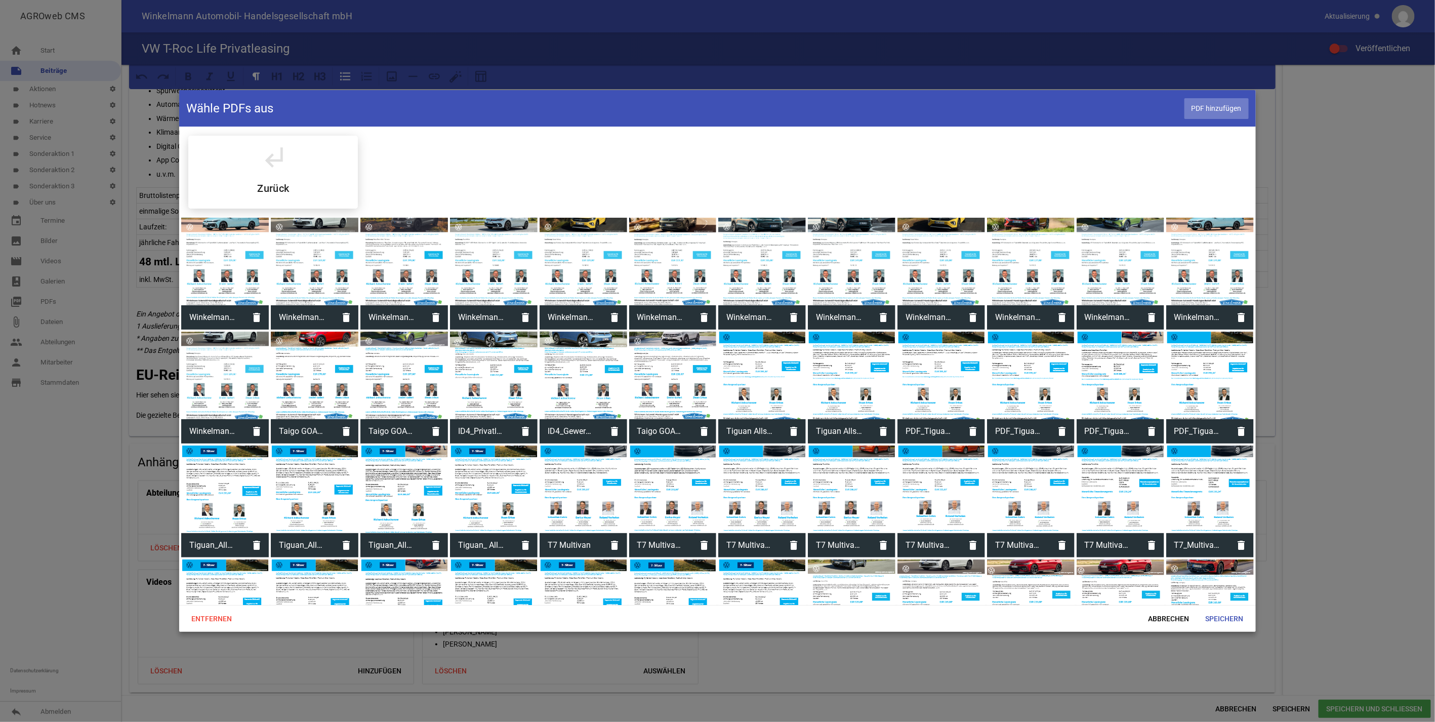
click at [1223, 106] on span "PDF hinzufügen" at bounding box center [1216, 108] width 64 height 21
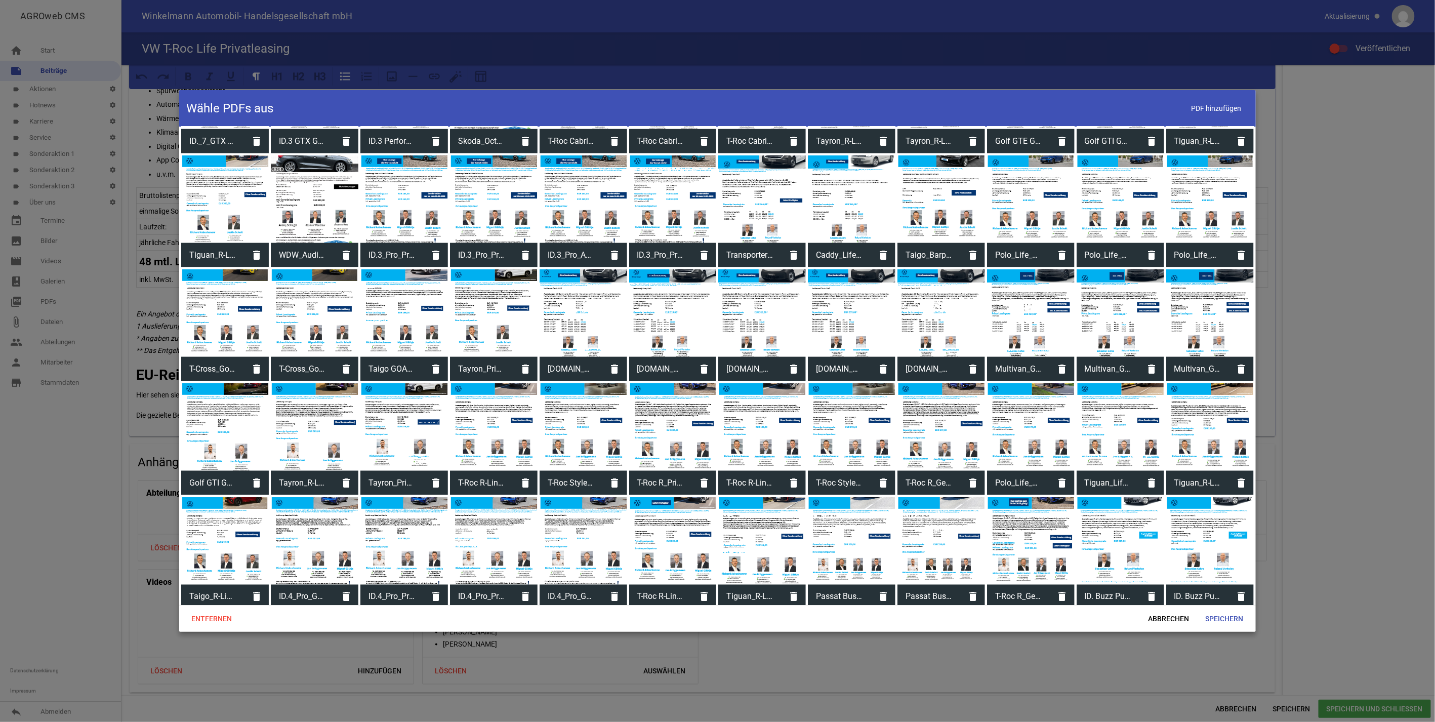
scroll to position [973, 0]
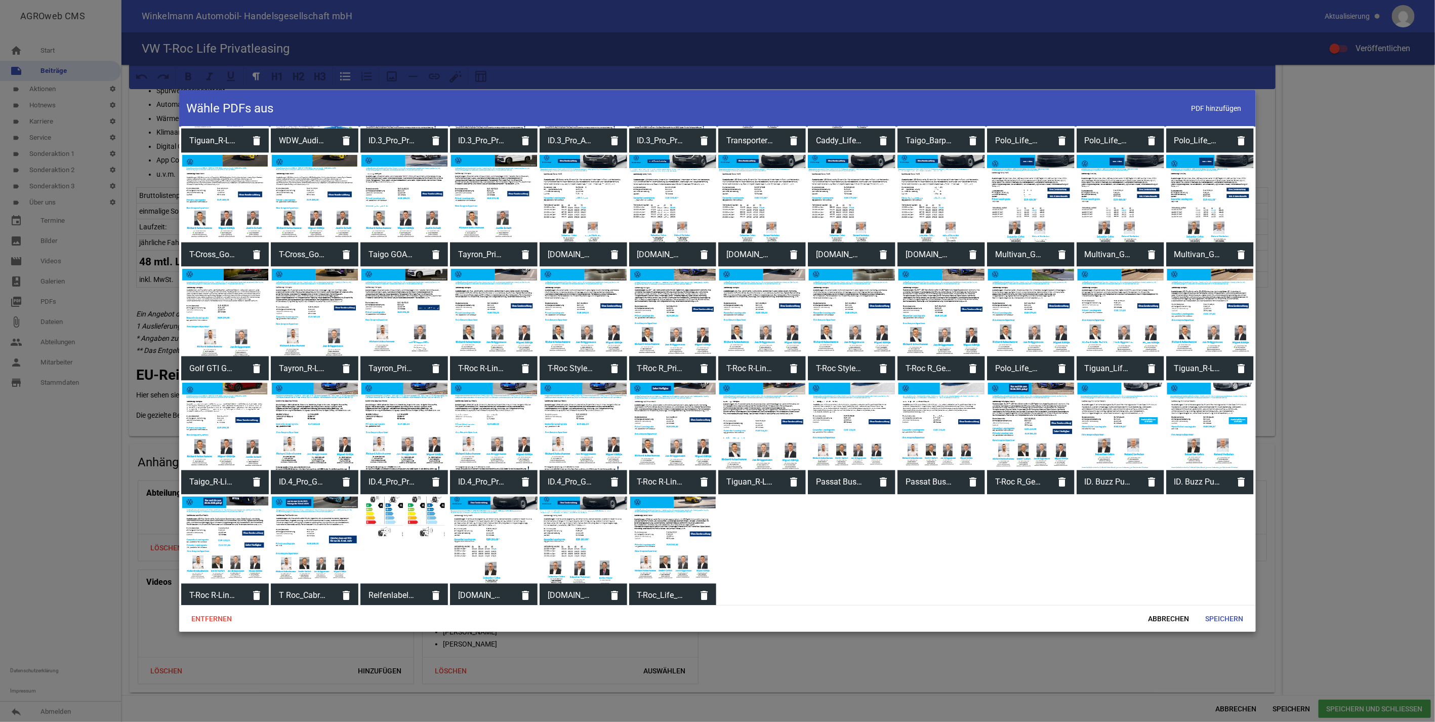
click at [676, 545] on div at bounding box center [673, 541] width 88 height 88
click at [1223, 613] on span "Speichern" at bounding box center [1225, 618] width 54 height 18
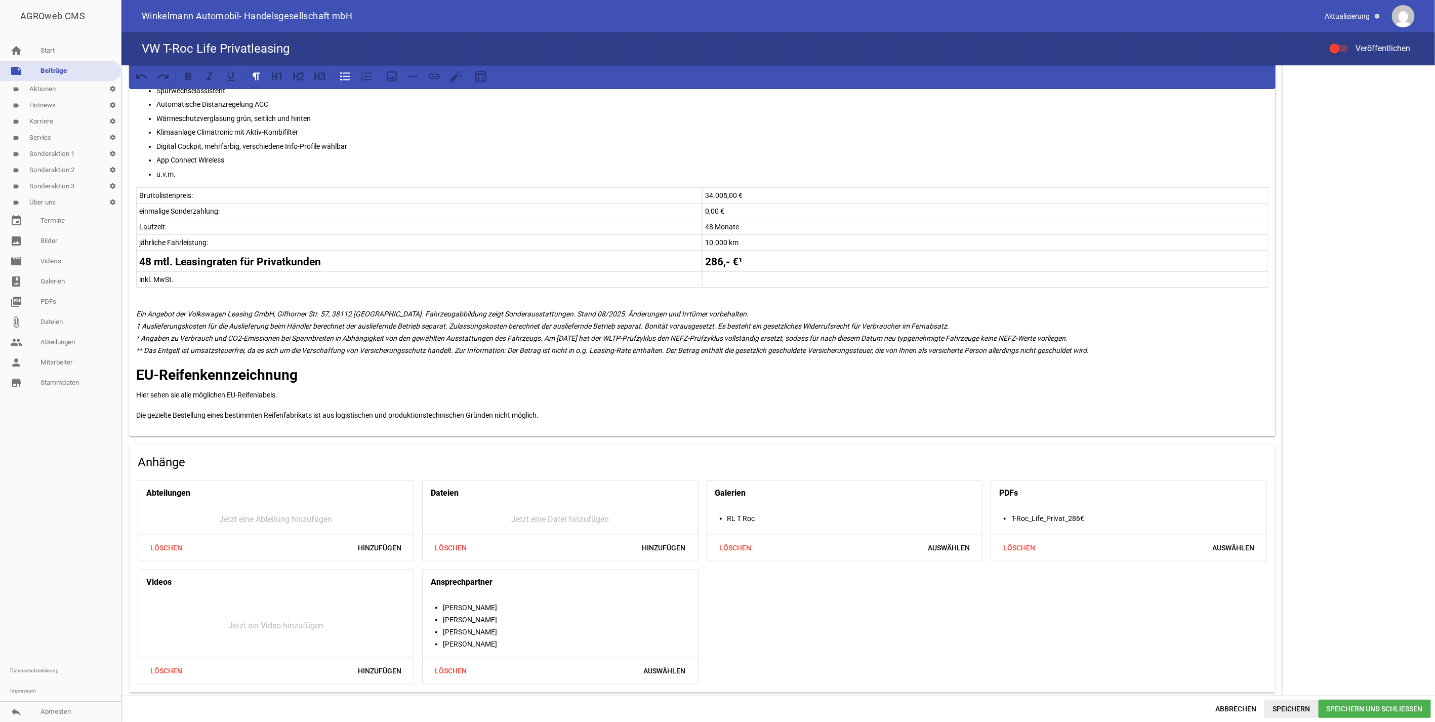
click at [1289, 704] on span "Speichern" at bounding box center [1291, 709] width 54 height 18
click at [1093, 620] on div "Abteilungen Jetzt eine Abteilung hinzufügen Löschen Hinzufügen Dateien Jetzt ei…" at bounding box center [702, 582] width 1137 height 212
click at [1293, 702] on span "Speichern" at bounding box center [1291, 709] width 54 height 18
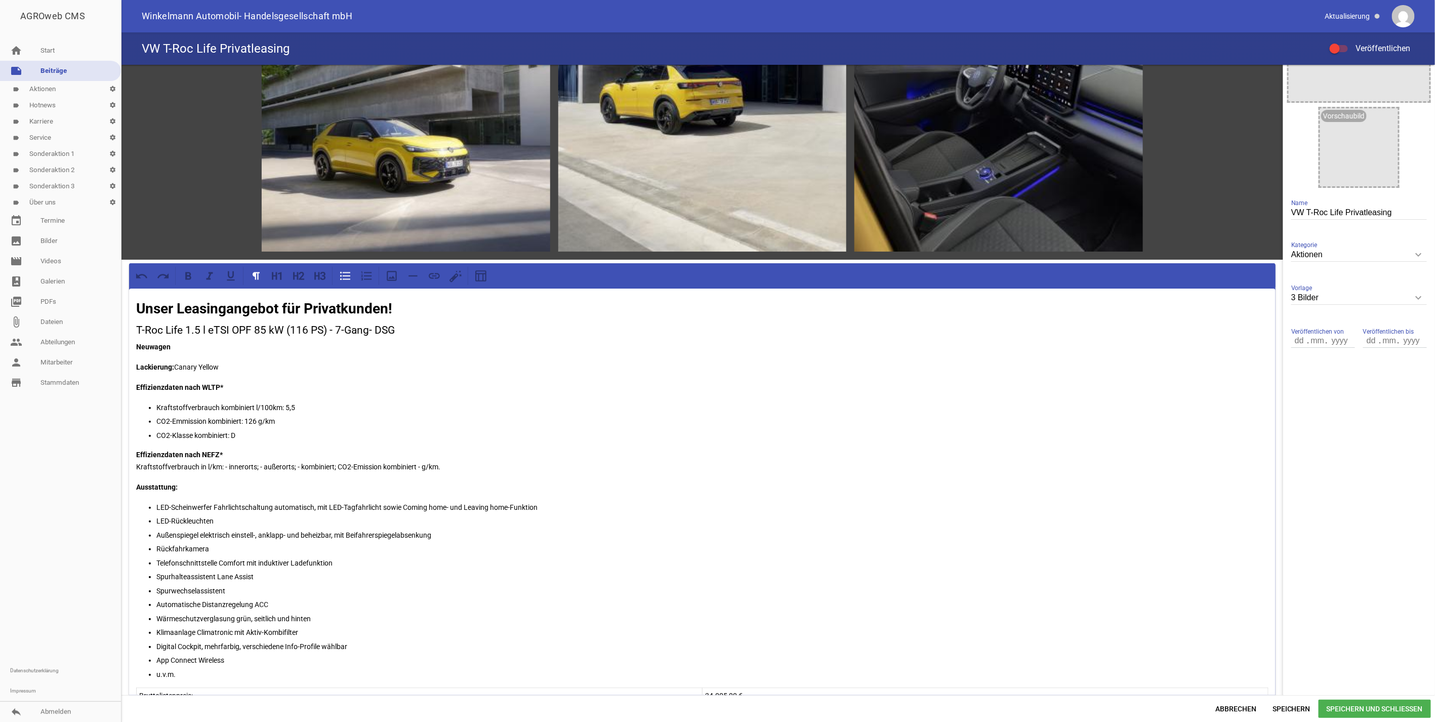
scroll to position [0, 0]
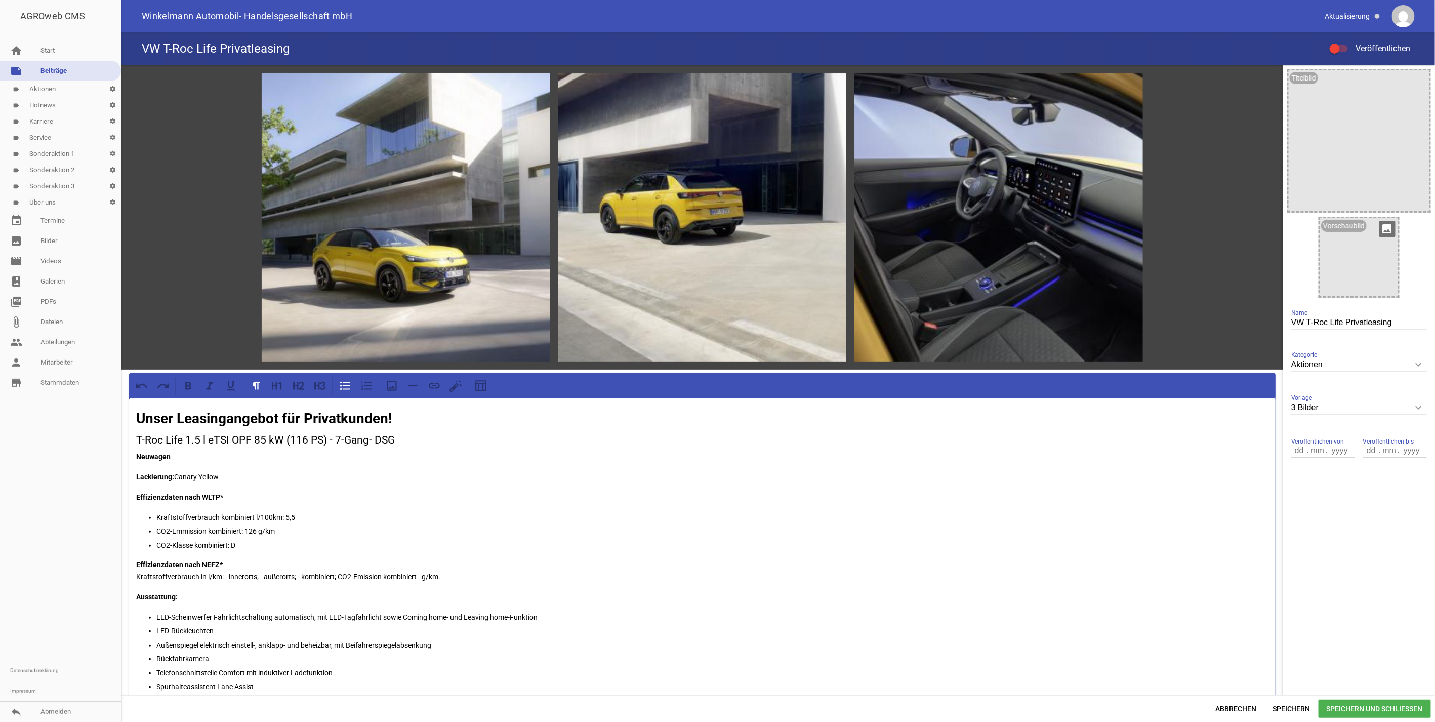
click at [1386, 228] on icon "image" at bounding box center [1387, 229] width 16 height 16
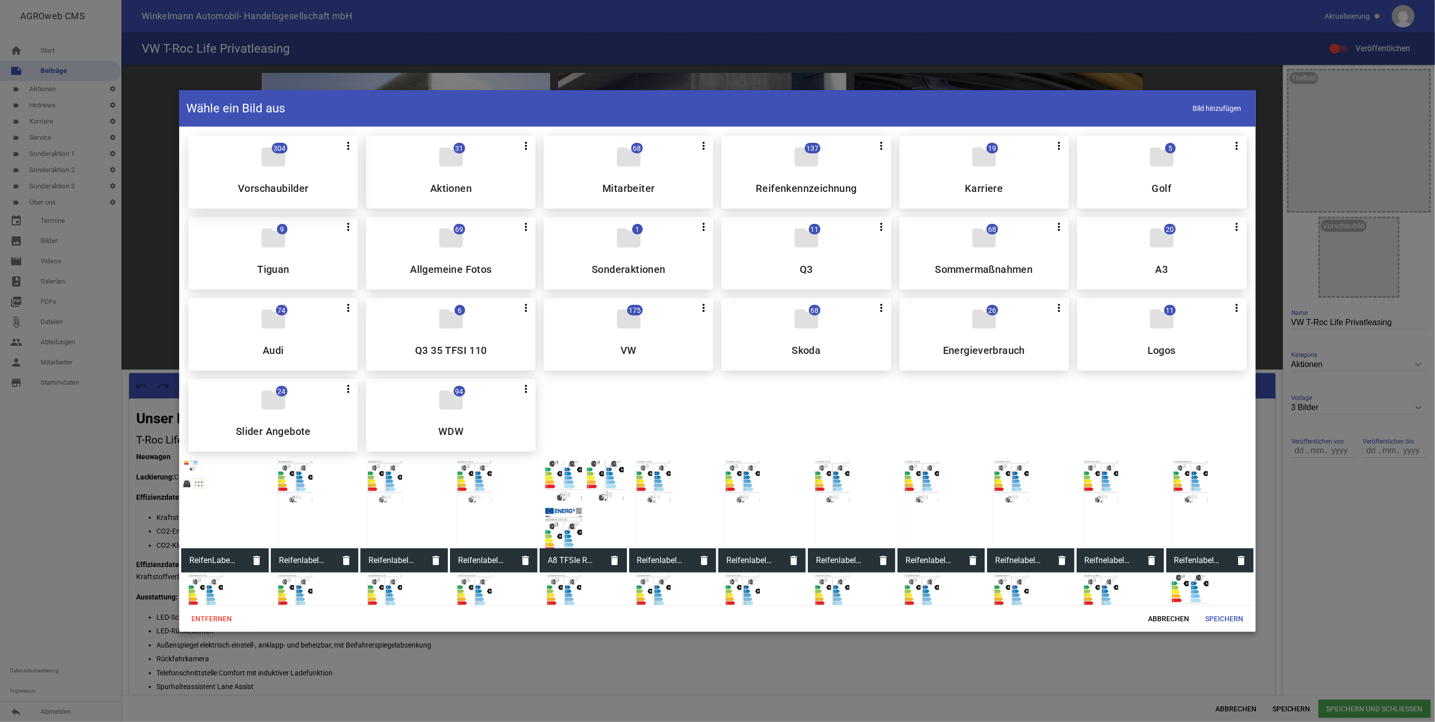
click at [281, 183] on h5 "Vorschaubilder" at bounding box center [273, 188] width 71 height 10
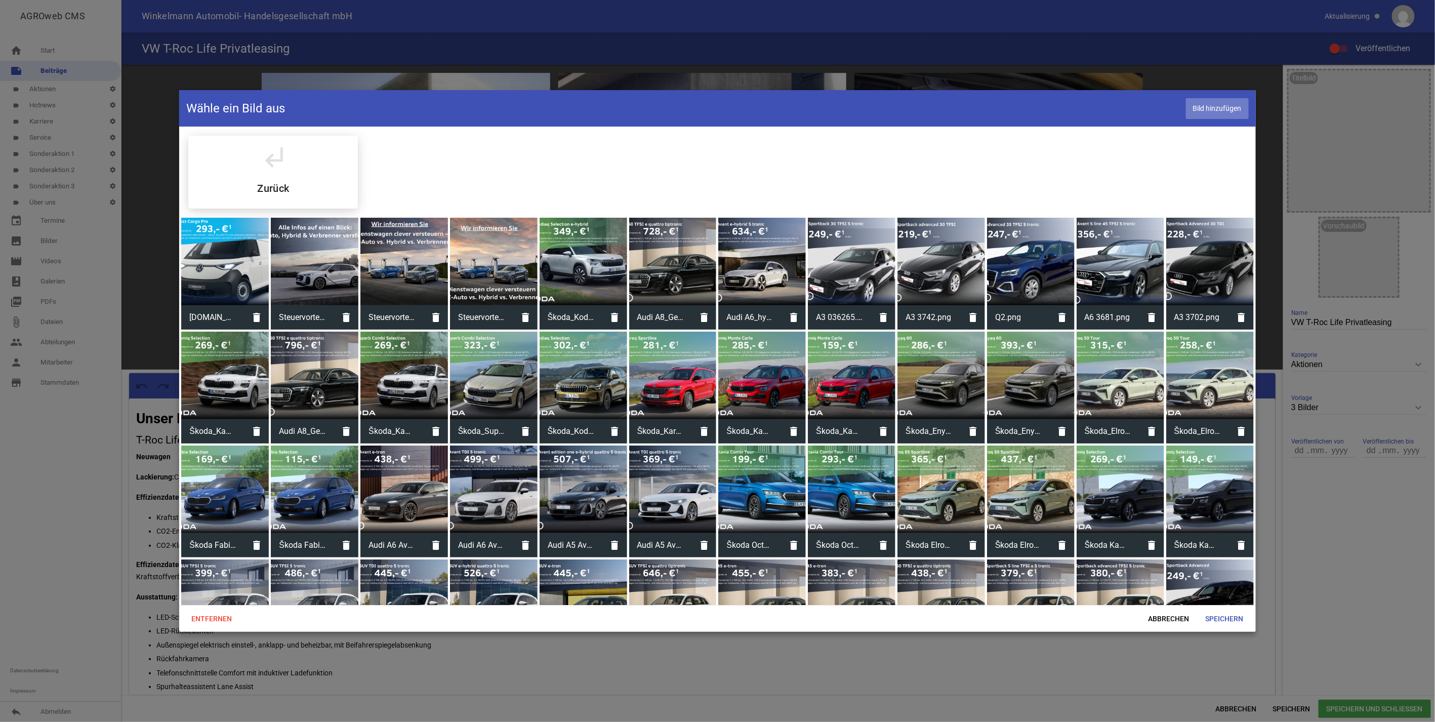
click at [1221, 109] on span "Bild hinzufügen" at bounding box center [1217, 108] width 63 height 21
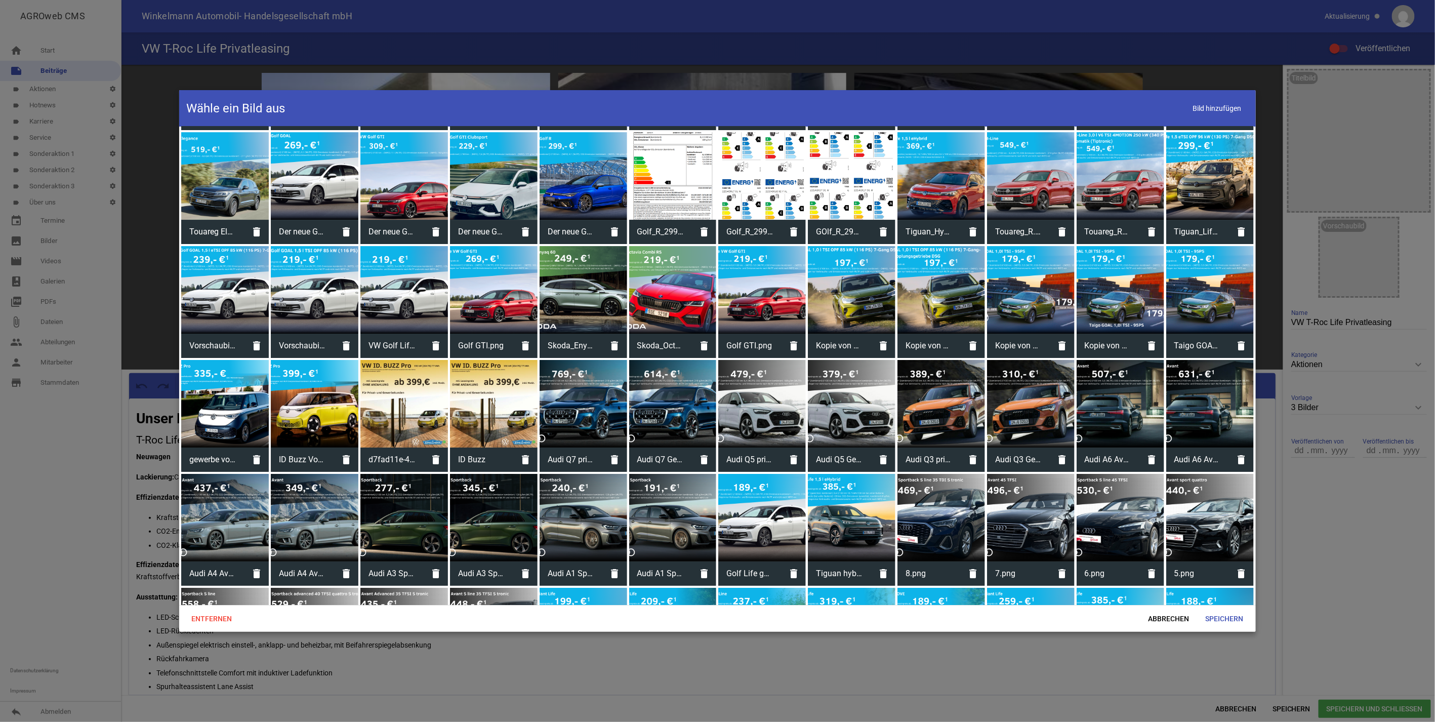
scroll to position [2560, 0]
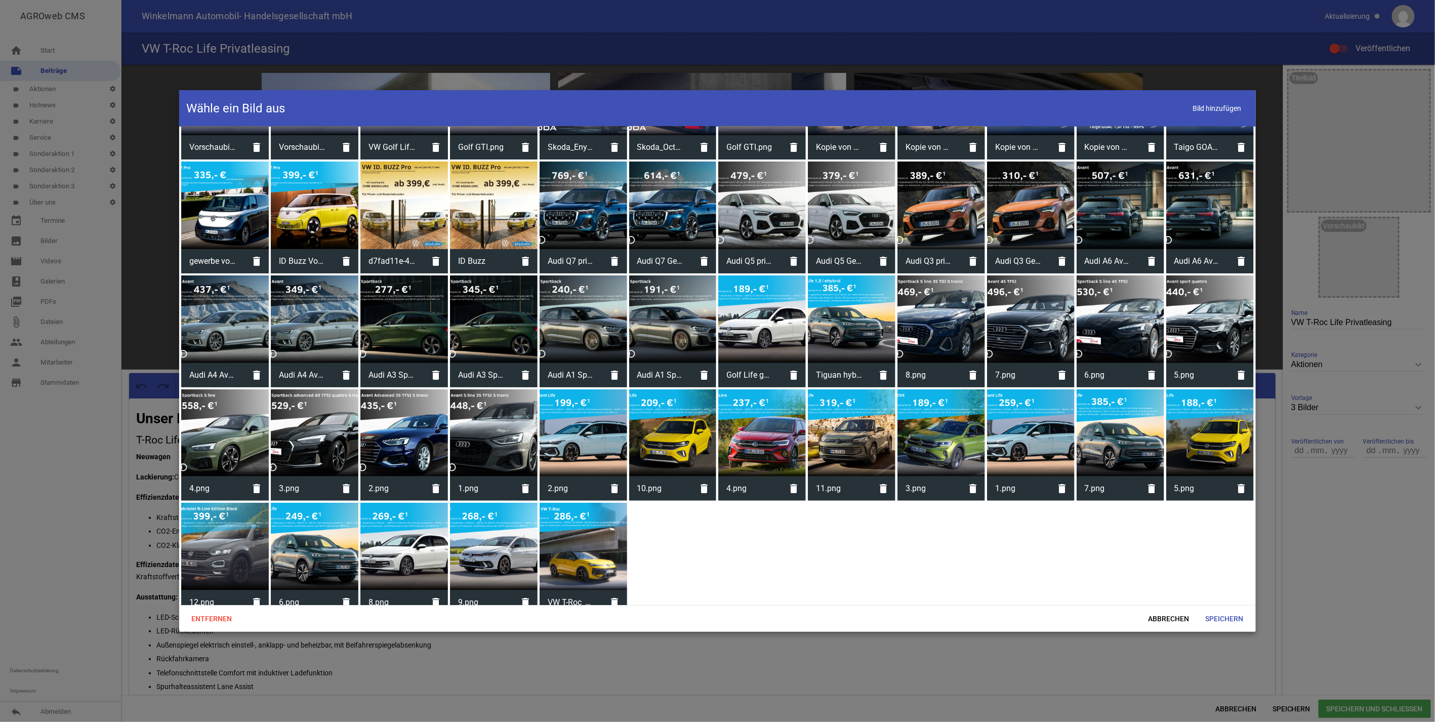
click at [562, 545] on div at bounding box center [584, 547] width 88 height 88
click at [1218, 621] on span "Speichern" at bounding box center [1225, 618] width 54 height 18
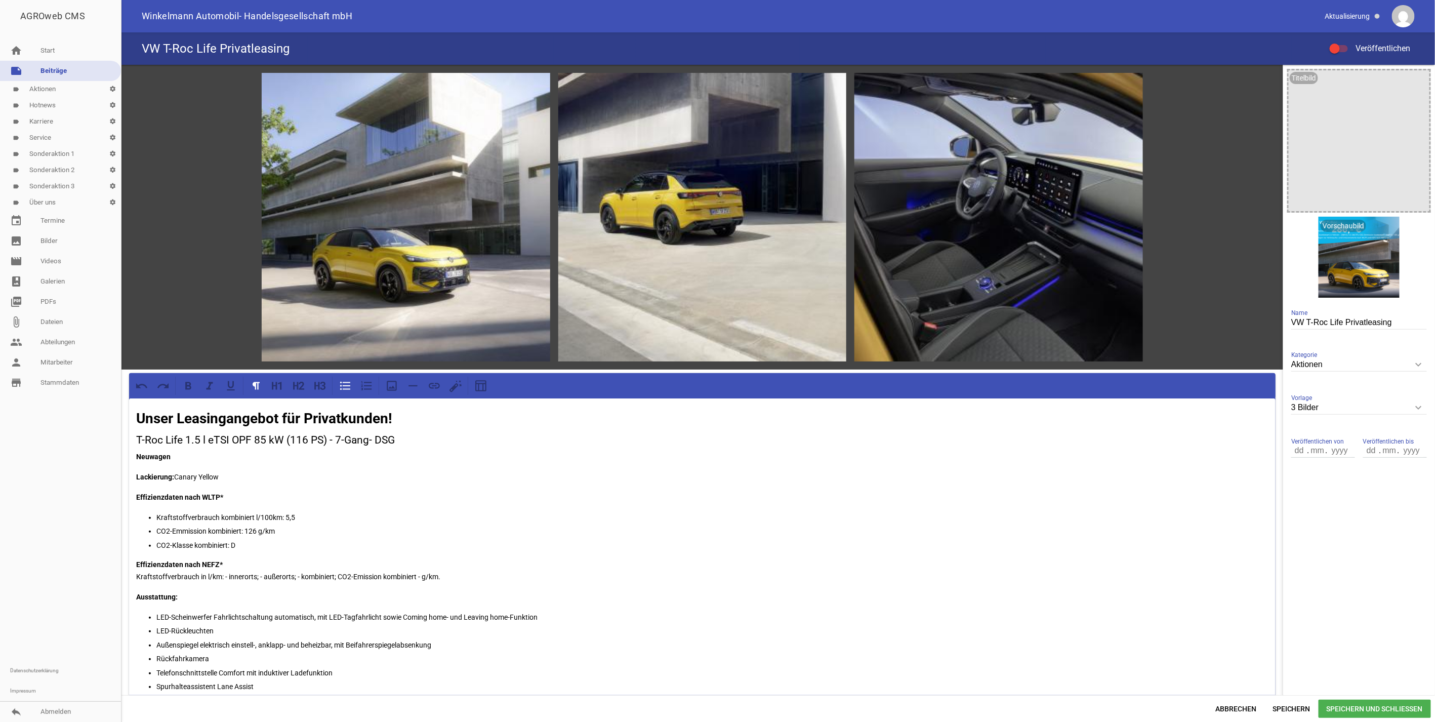
click at [1339, 48] on div at bounding box center [1335, 49] width 10 height 10
click at [1344, 43] on input "Veröffentlichen" at bounding box center [1344, 43] width 0 height 0
click at [1358, 705] on span "Speichern und Schließen" at bounding box center [1375, 709] width 112 height 18
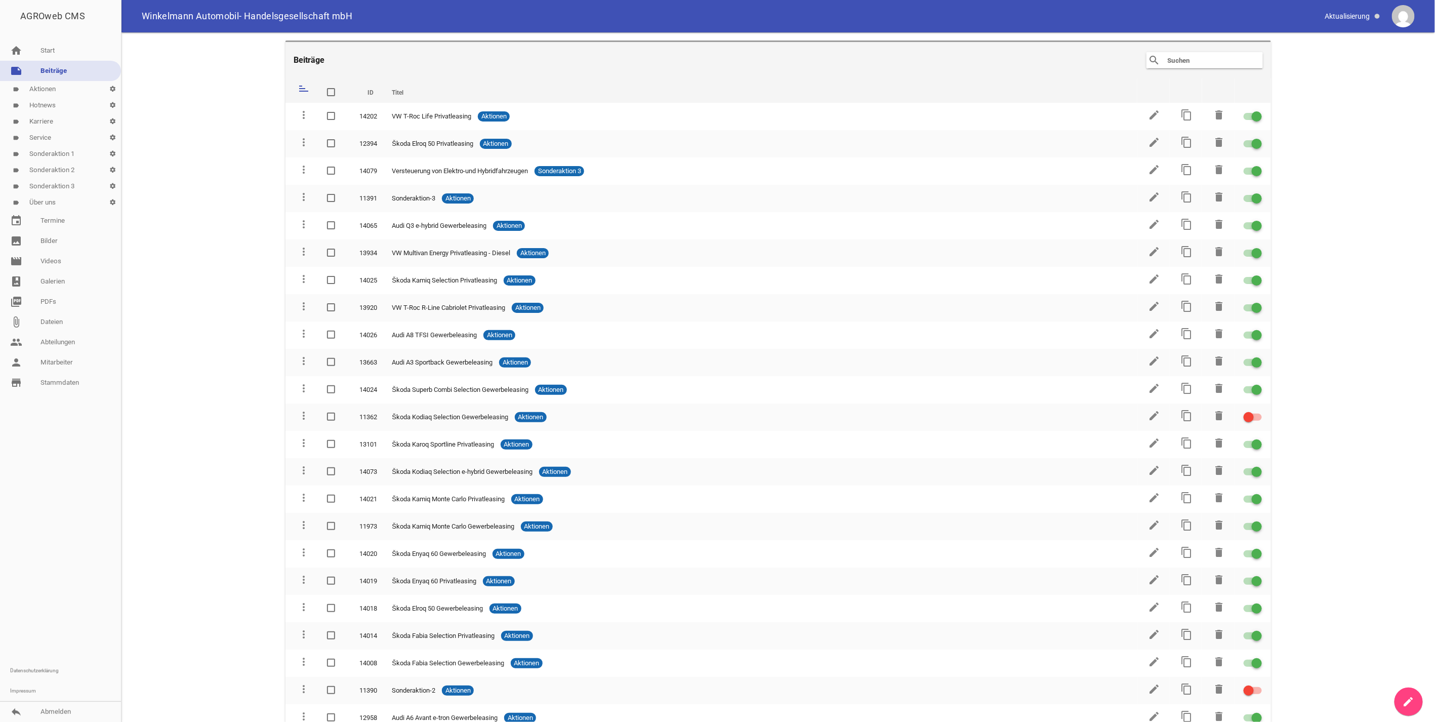
click at [225, 226] on main "Beiträge search clear sort ID Titel delete more_vert 14202 VW T-Roc Life Privat…" at bounding box center [778, 376] width 1314 height 689
click at [204, 201] on main "Beiträge search clear sort ID Titel delete more_vert 14202 VW T-Roc Life Privat…" at bounding box center [778, 376] width 1314 height 689
